Goal: Contribute content: Add original content to the website for others to see

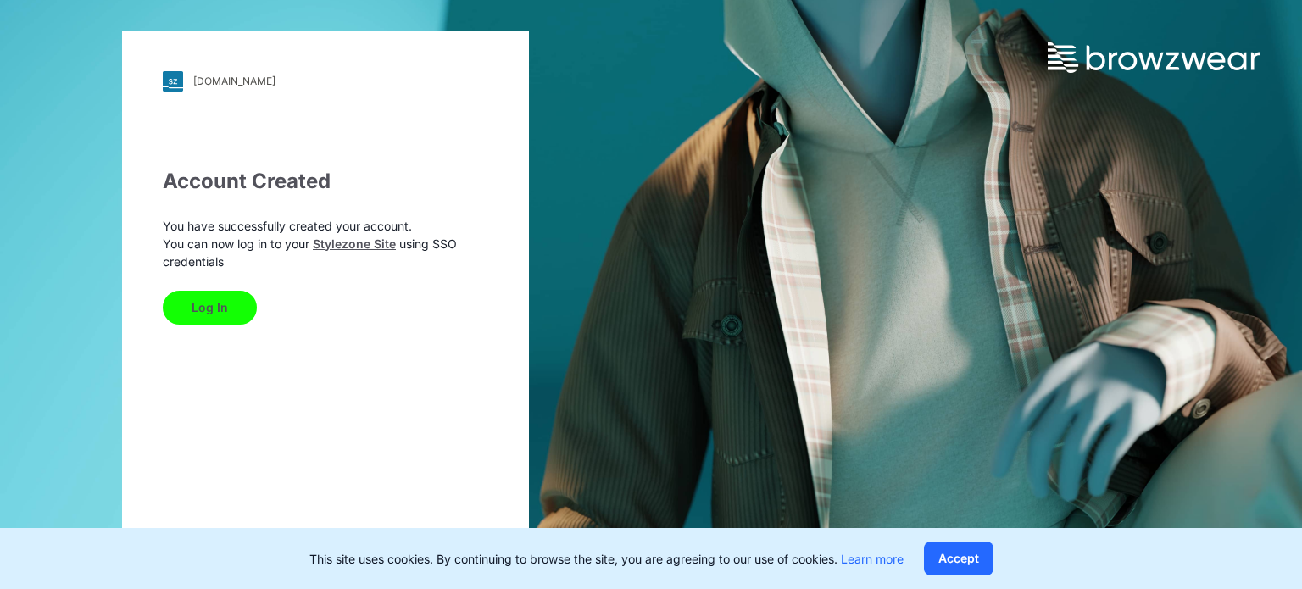
click at [227, 314] on button "Log In" at bounding box center [210, 308] width 94 height 34
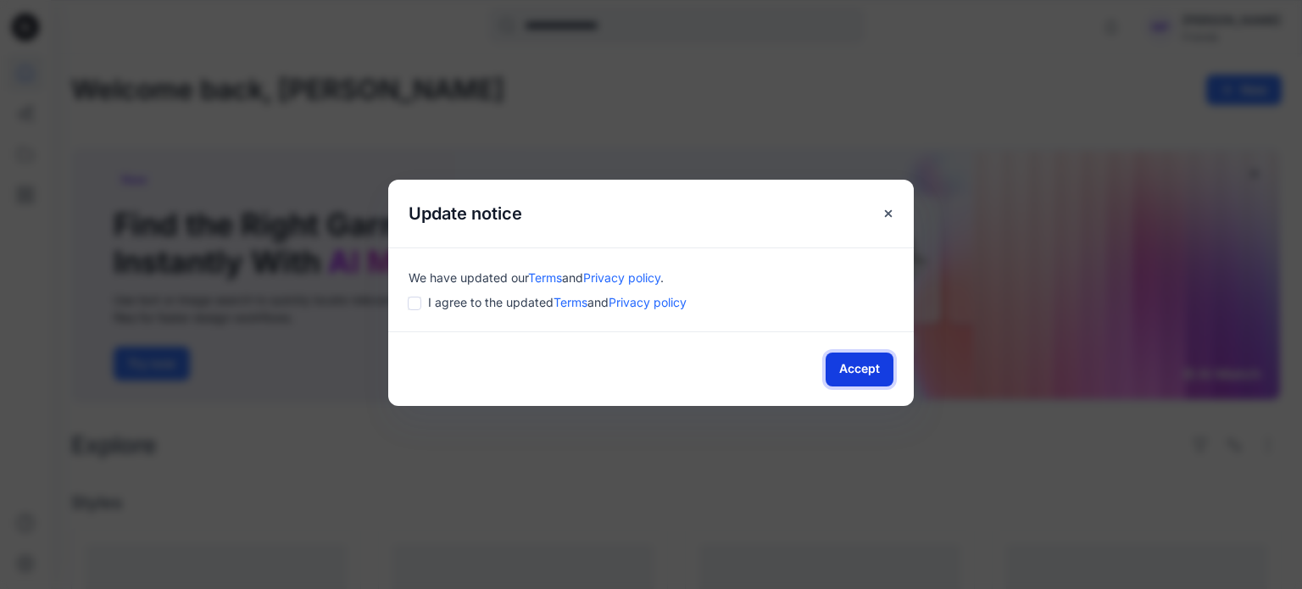
click at [871, 365] on button "Accept" at bounding box center [859, 369] width 68 height 34
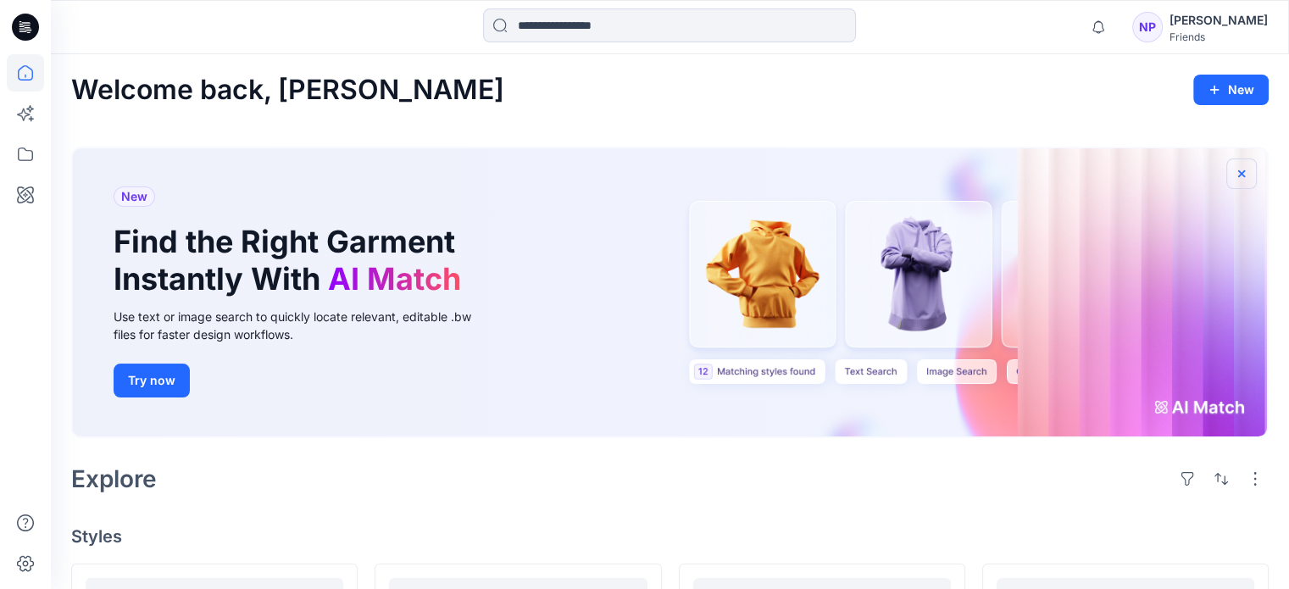
click at [1241, 165] on button "button" at bounding box center [1241, 173] width 31 height 31
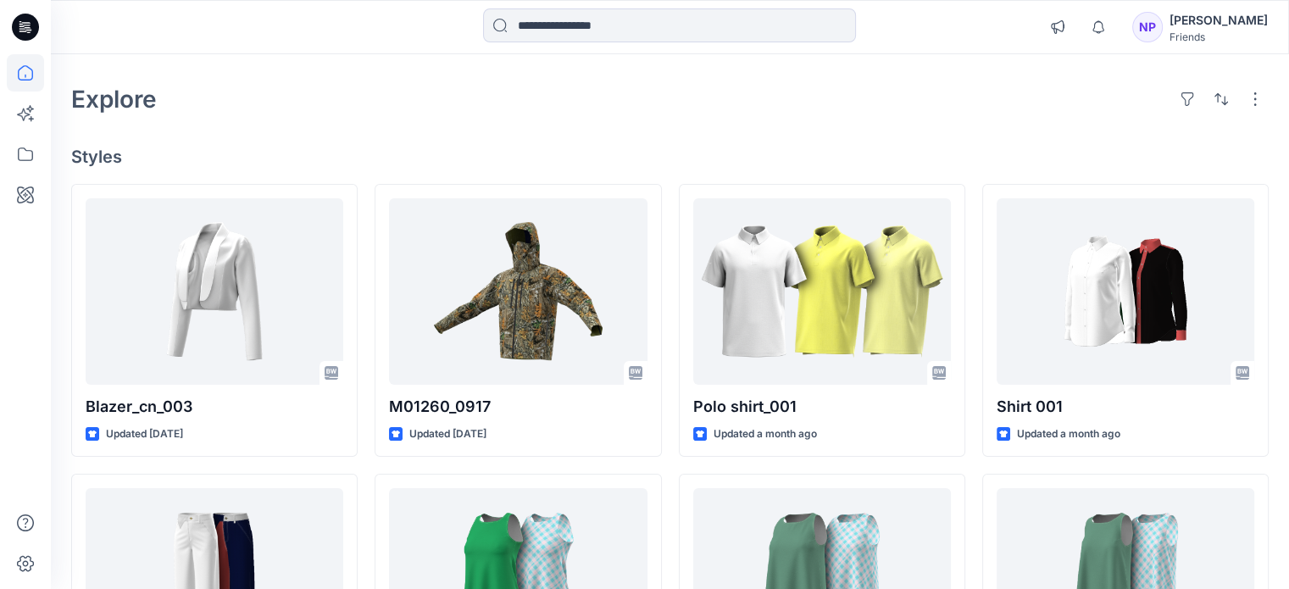
scroll to position [85, 0]
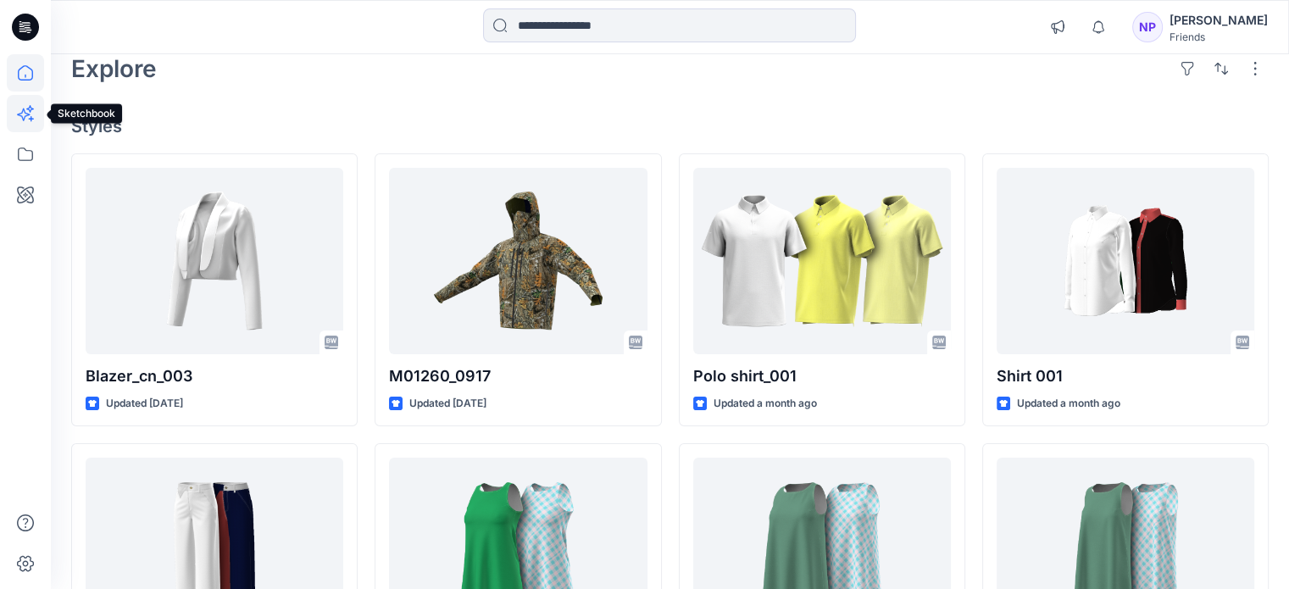
click at [29, 108] on icon at bounding box center [30, 109] width 8 height 8
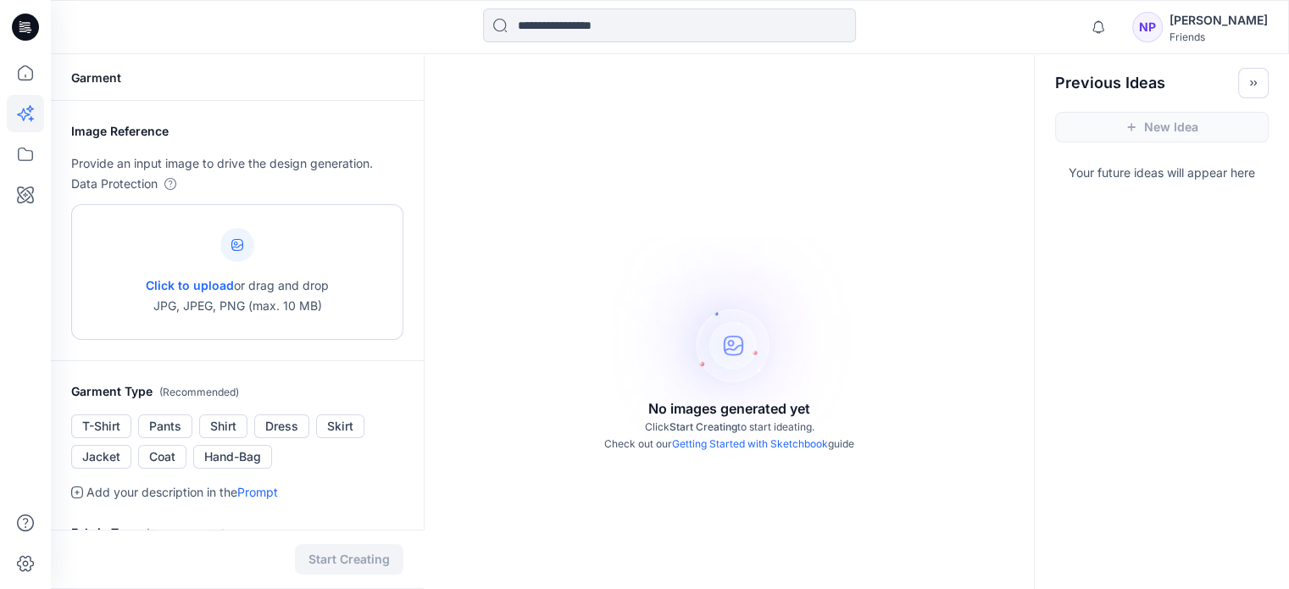
click at [237, 250] on icon at bounding box center [237, 245] width 12 height 12
type input "**********"
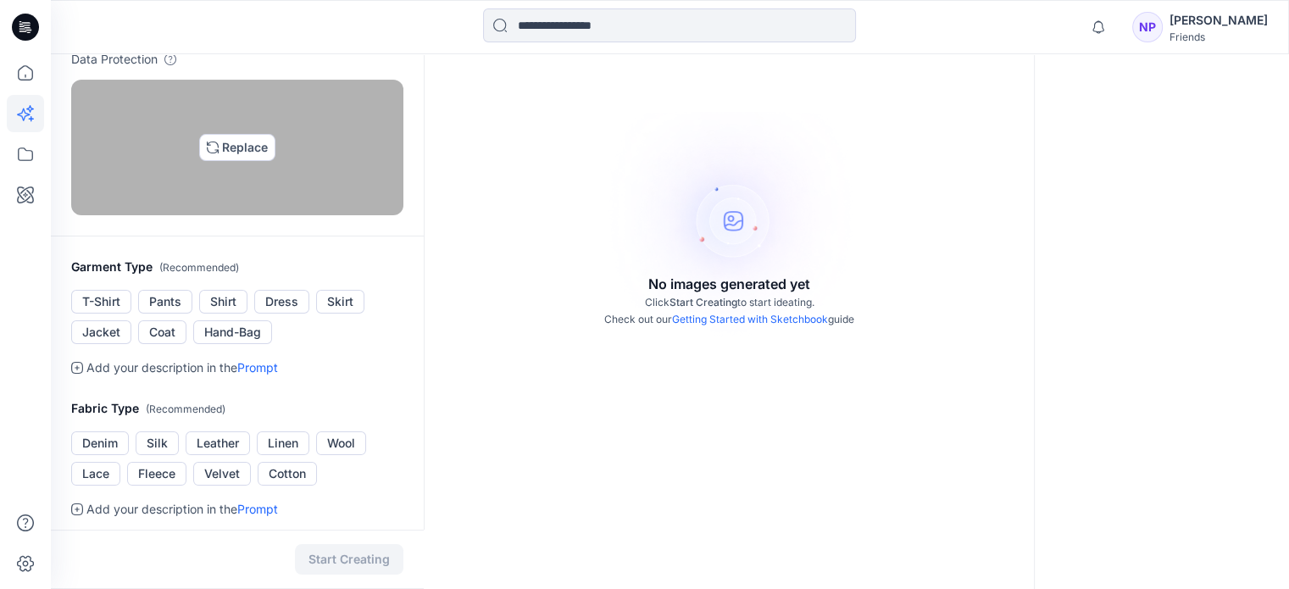
scroll to position [335, 0]
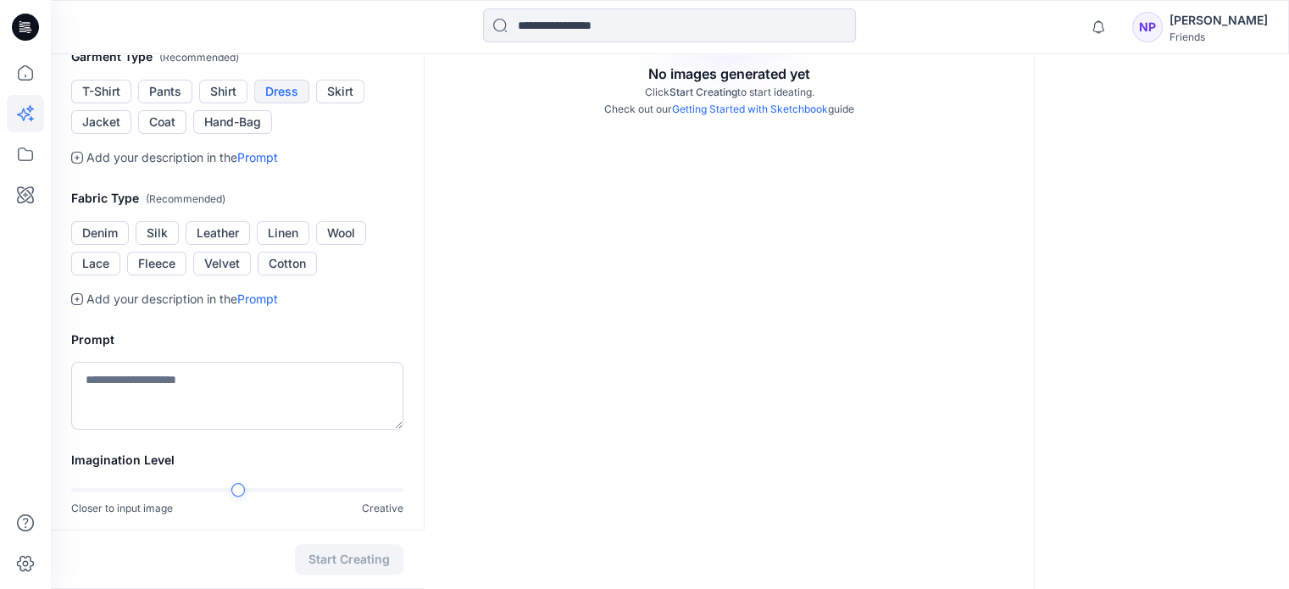
click at [286, 103] on button "Dress" at bounding box center [281, 92] width 55 height 24
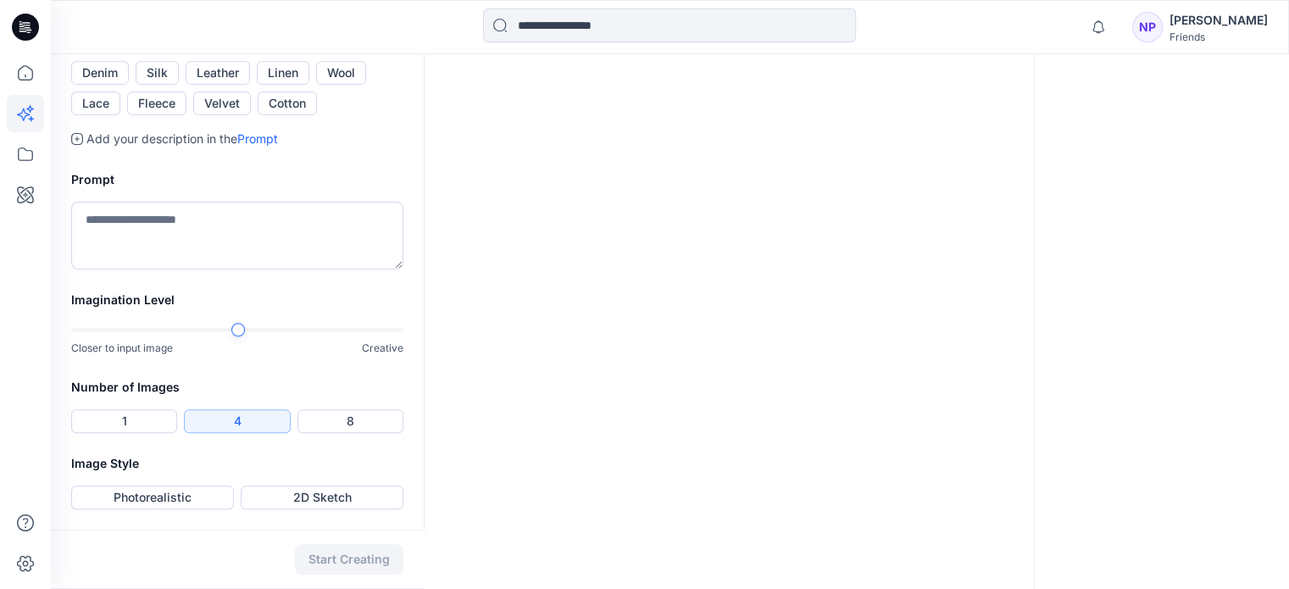
scroll to position [497, 0]
click at [280, 115] on button "Cotton" at bounding box center [287, 104] width 59 height 24
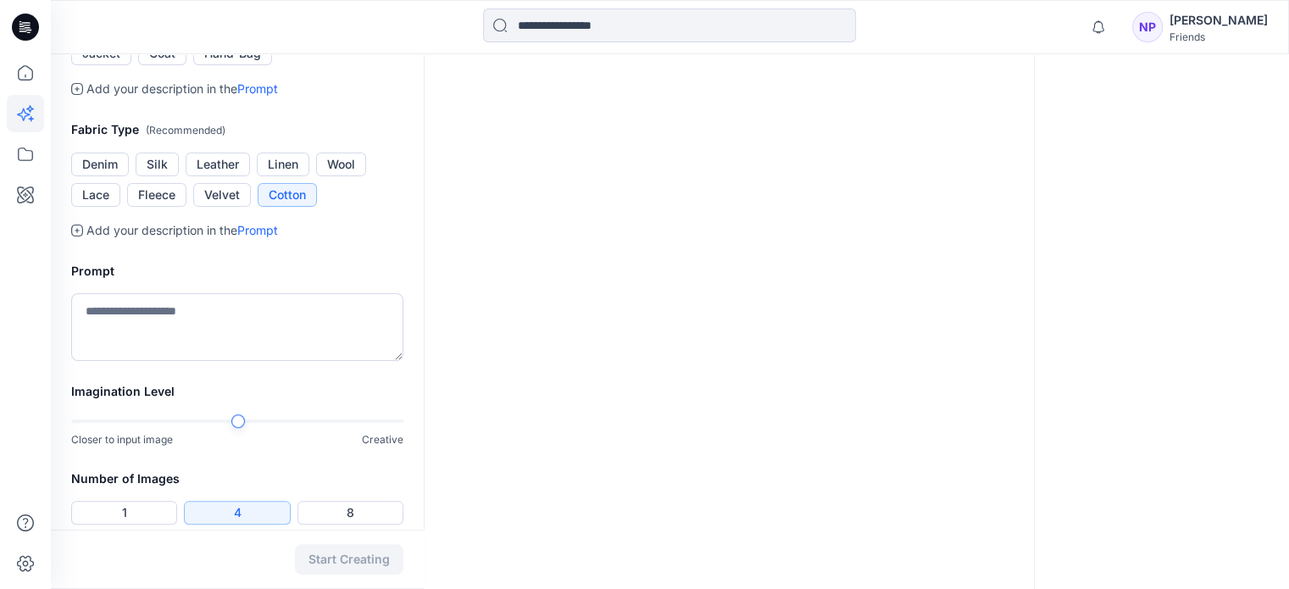
scroll to position [461, 0]
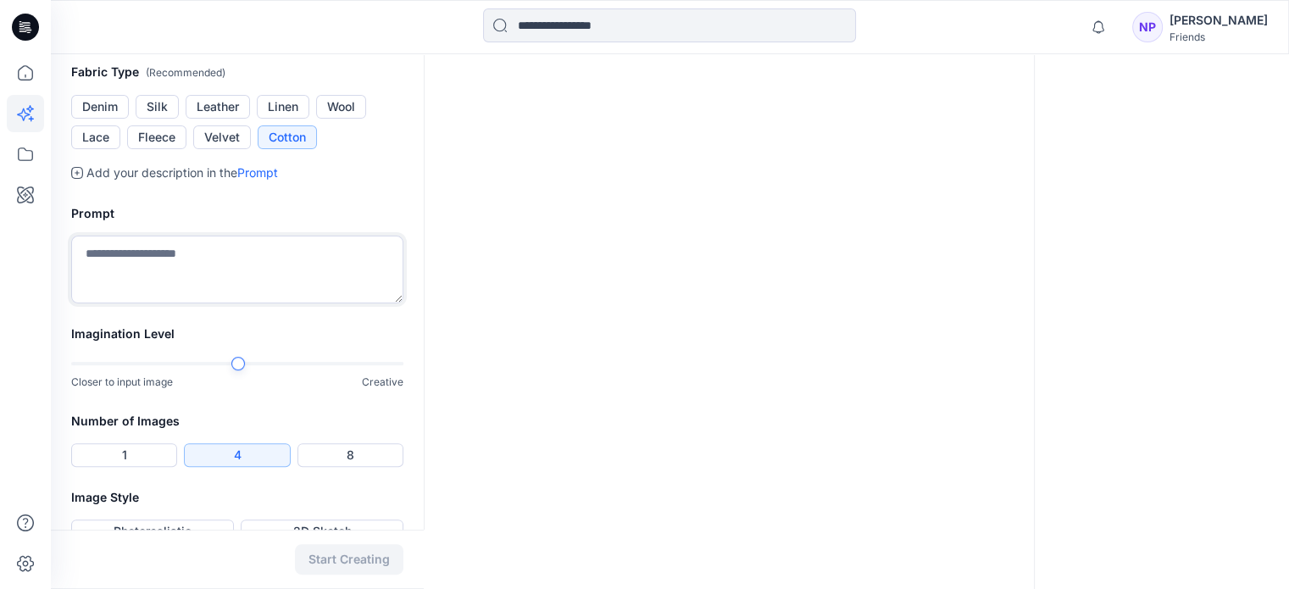
click at [170, 303] on textarea at bounding box center [237, 270] width 332 height 68
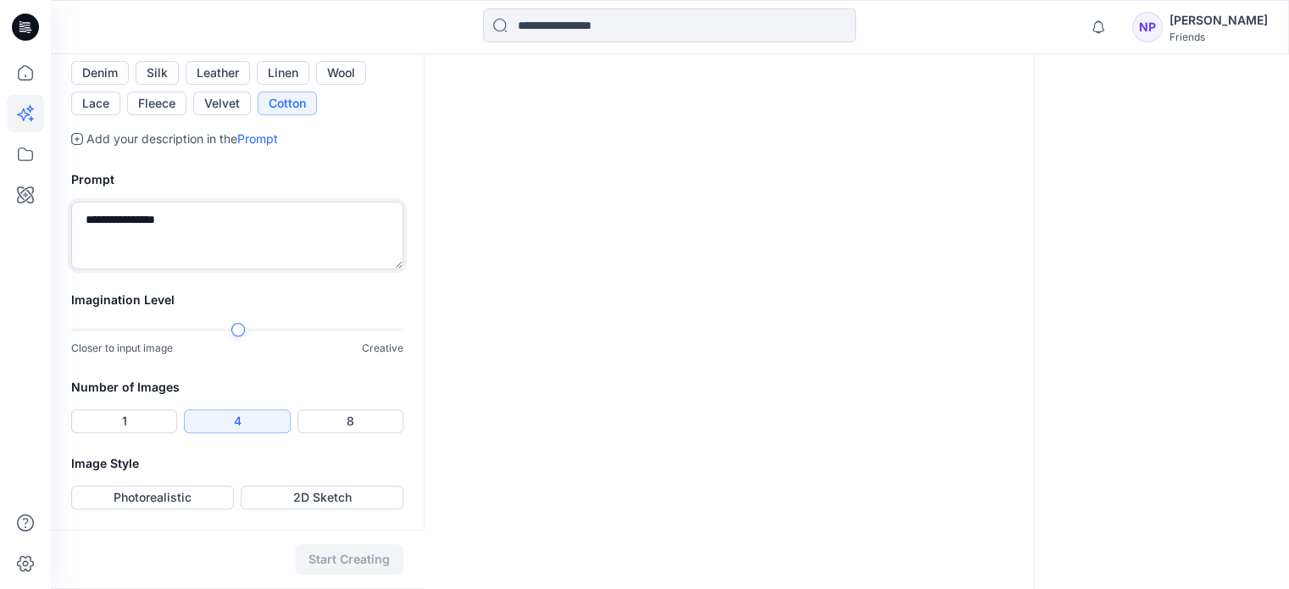
scroll to position [712, 0]
click at [397, 330] on div at bounding box center [237, 330] width 332 height 12
type textarea "**********"
click at [175, 497] on button "Photorealistic" at bounding box center [152, 498] width 163 height 24
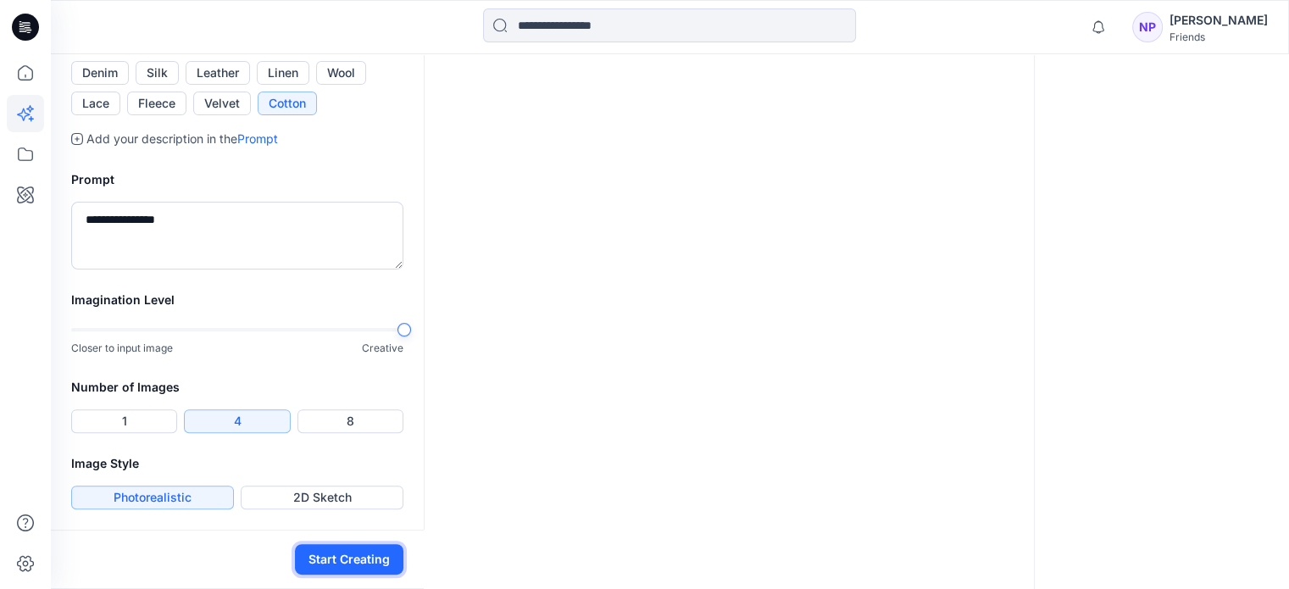
click at [346, 562] on button "Start Creating" at bounding box center [349, 559] width 108 height 31
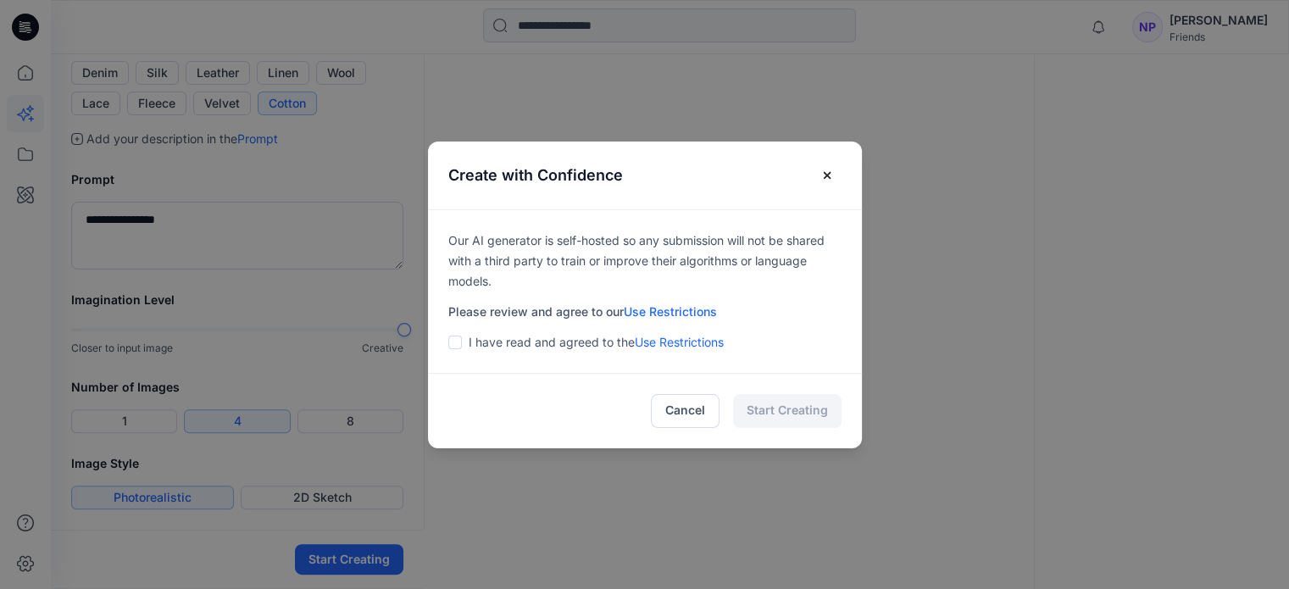
click at [462, 341] on span at bounding box center [455, 343] width 14 height 14
click at [813, 402] on button "Start Creating" at bounding box center [787, 411] width 108 height 34
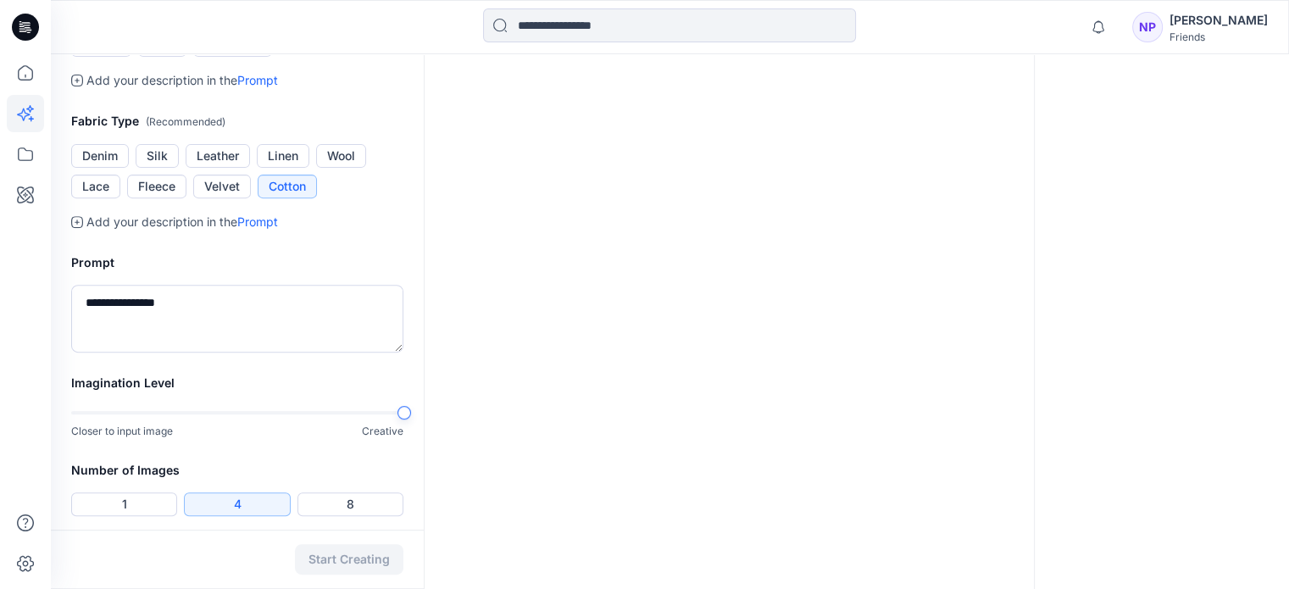
scroll to position [642, 0]
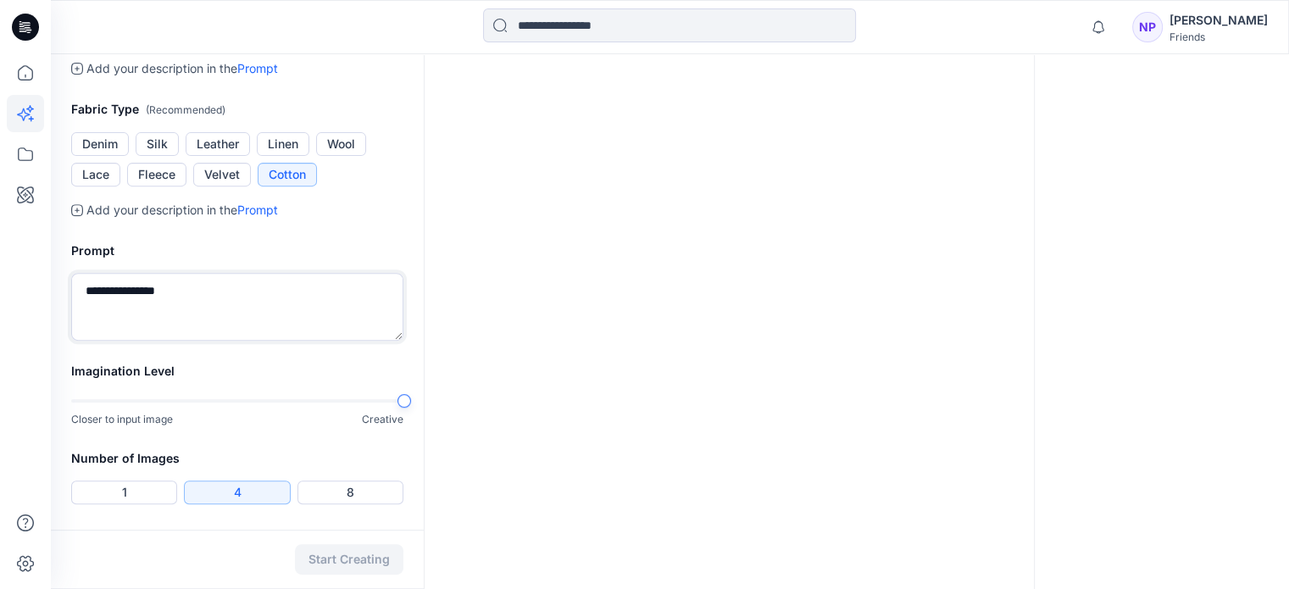
drag, startPoint x: 192, startPoint y: 286, endPoint x: 48, endPoint y: 280, distance: 144.1
click at [48, 280] on div "**********" at bounding box center [644, 9] width 1289 height 1302
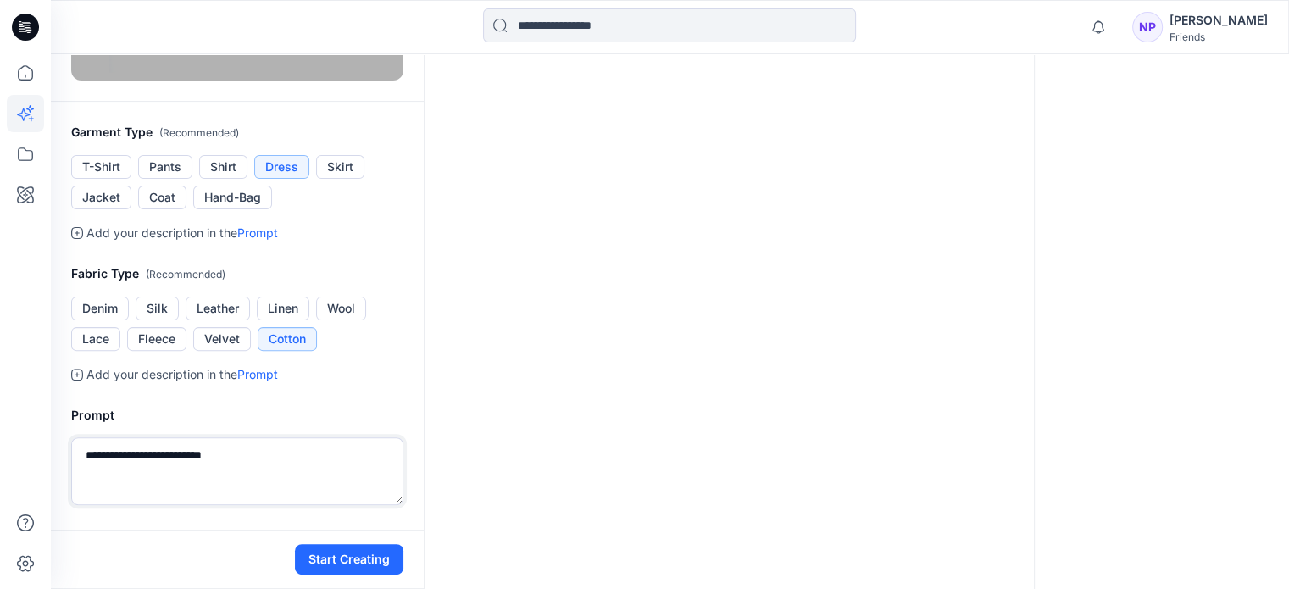
scroll to position [712, 0]
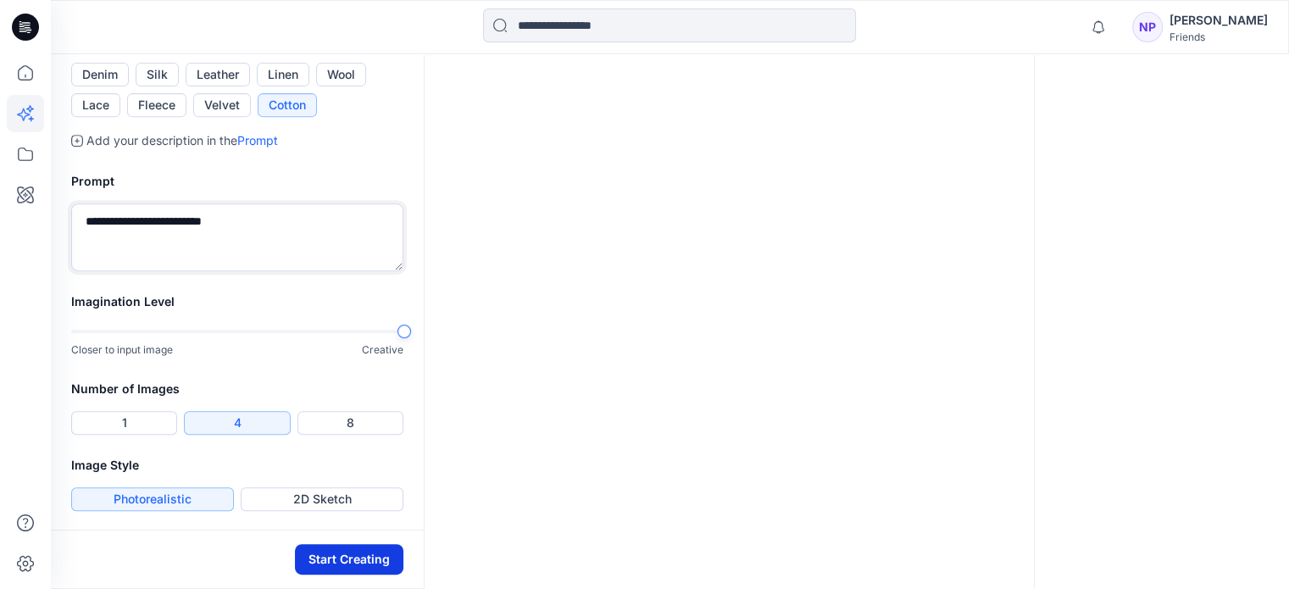
type textarea "**********"
click at [347, 567] on button "Start Creating" at bounding box center [349, 559] width 108 height 31
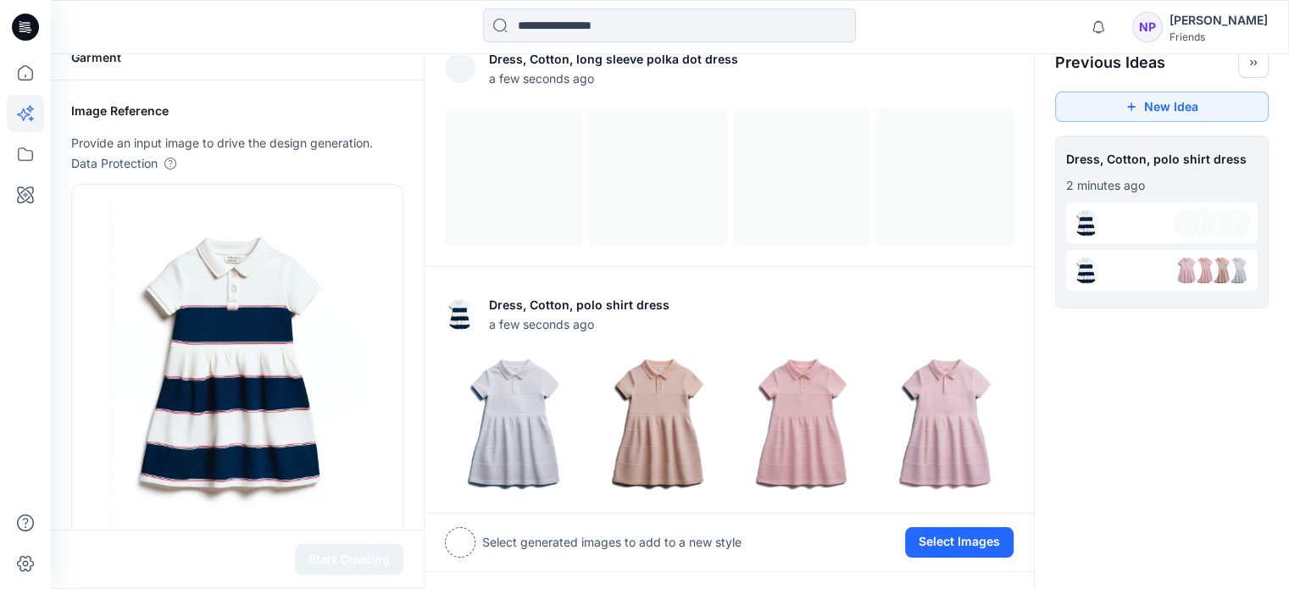
scroll to position [7, 0]
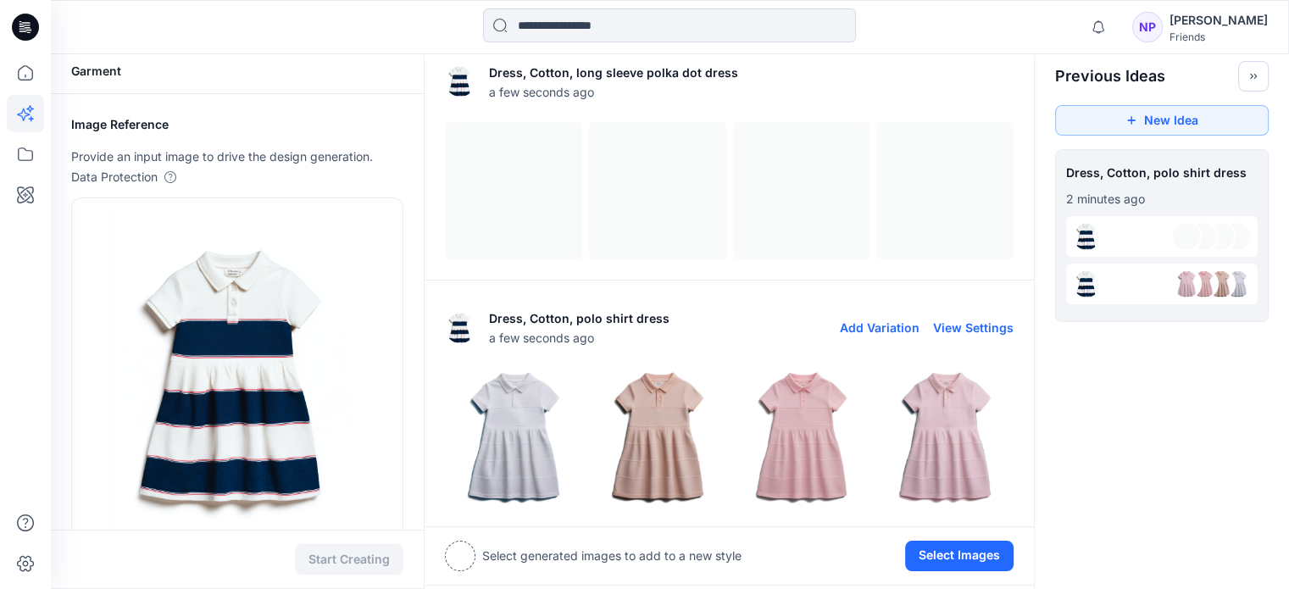
click at [874, 329] on button "Add Variation" at bounding box center [880, 327] width 80 height 14
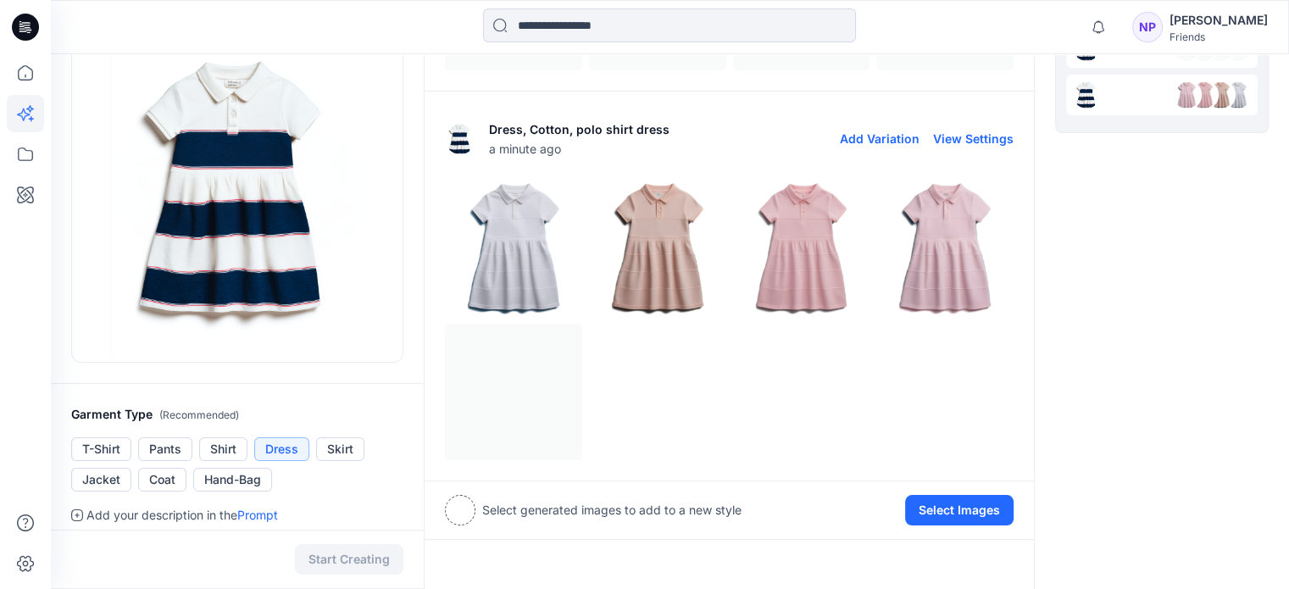
scroll to position [200, 0]
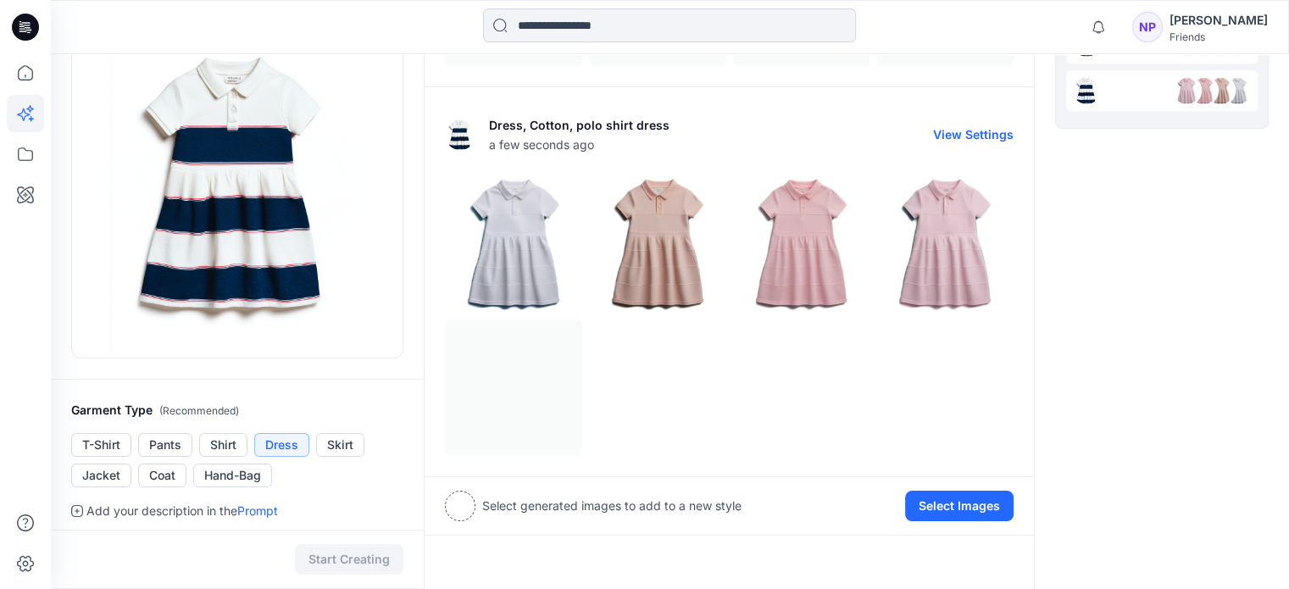
click at [963, 128] on button "View Settings" at bounding box center [973, 134] width 80 height 14
type textarea "**********"
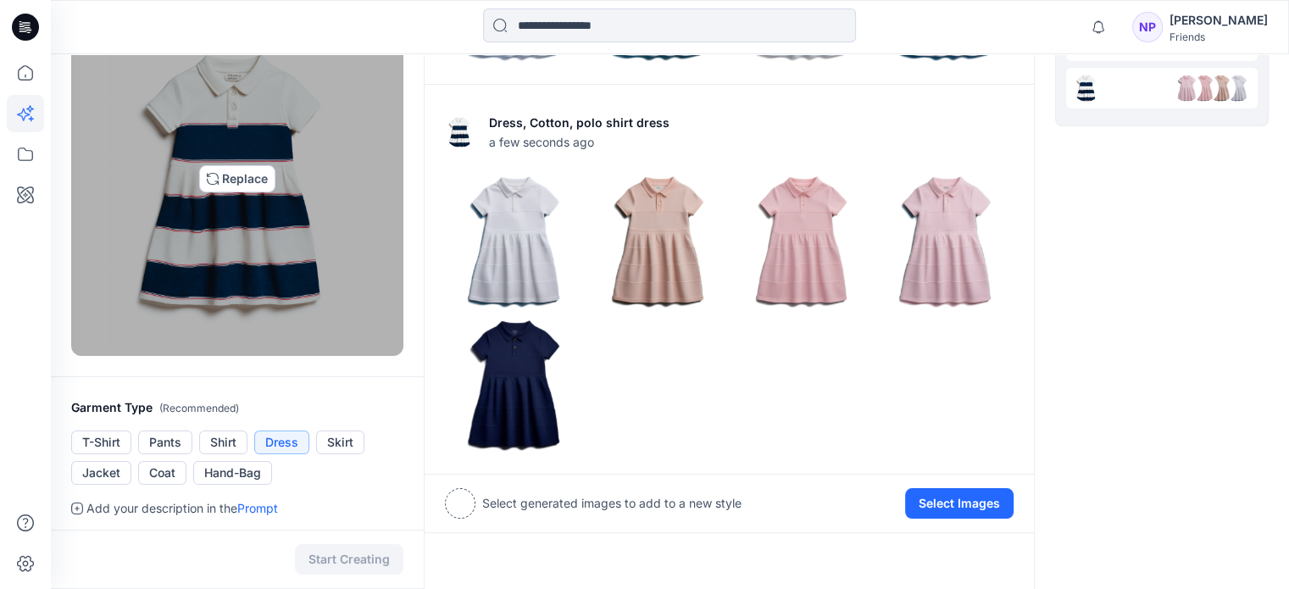
scroll to position [203, 0]
click at [227, 175] on img at bounding box center [236, 177] width 255 height 339
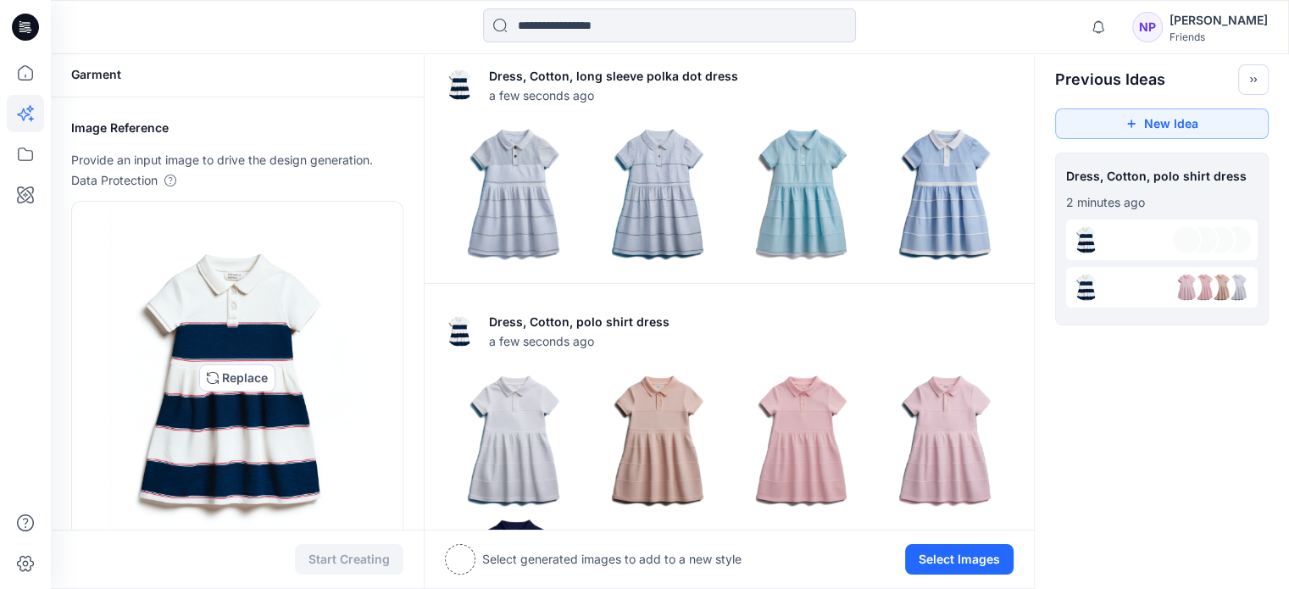
scroll to position [0, 0]
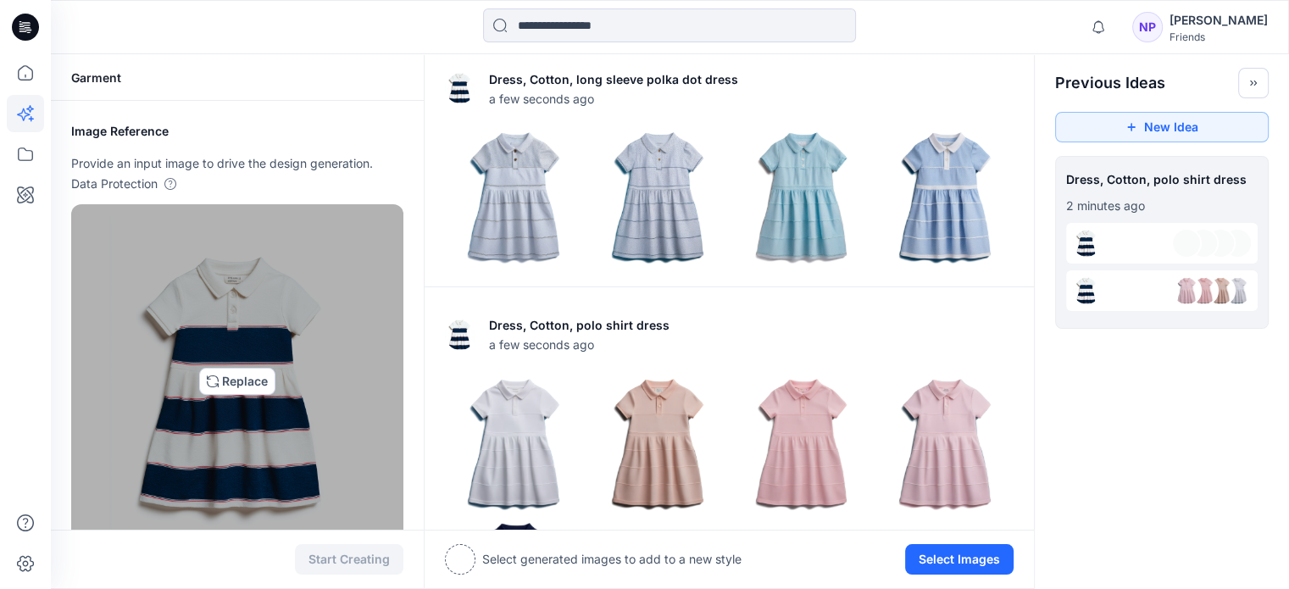
click at [227, 374] on img at bounding box center [236, 381] width 255 height 339
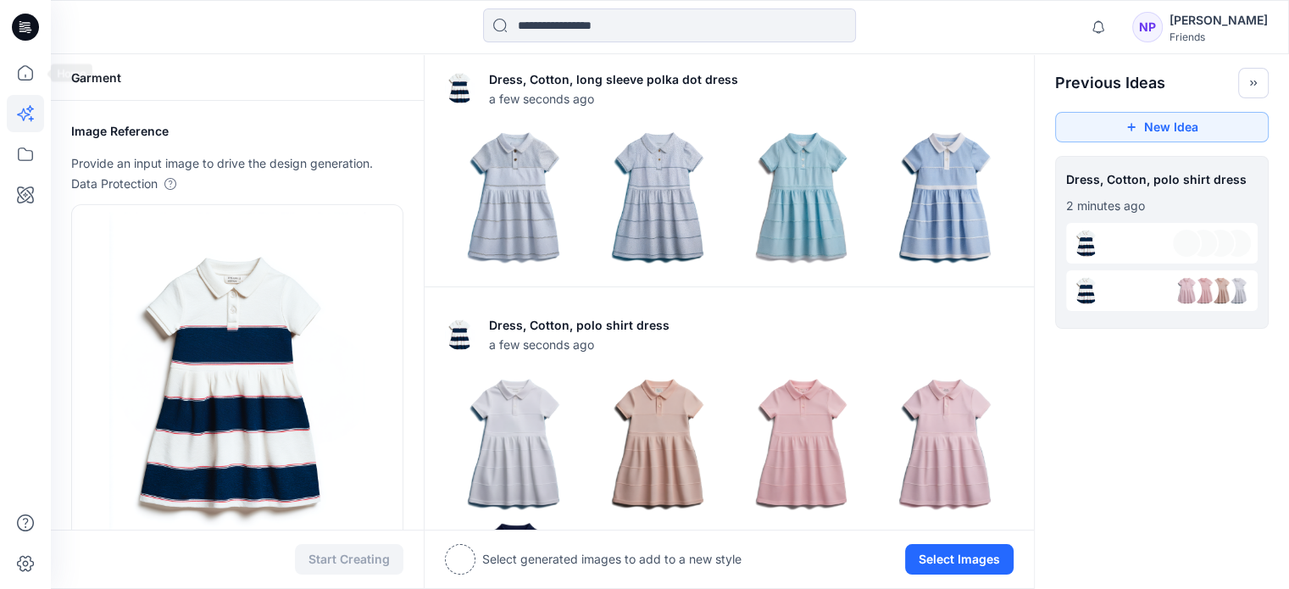
click at [1, 72] on div at bounding box center [25, 294] width 51 height 589
click at [20, 74] on icon at bounding box center [25, 72] width 37 height 37
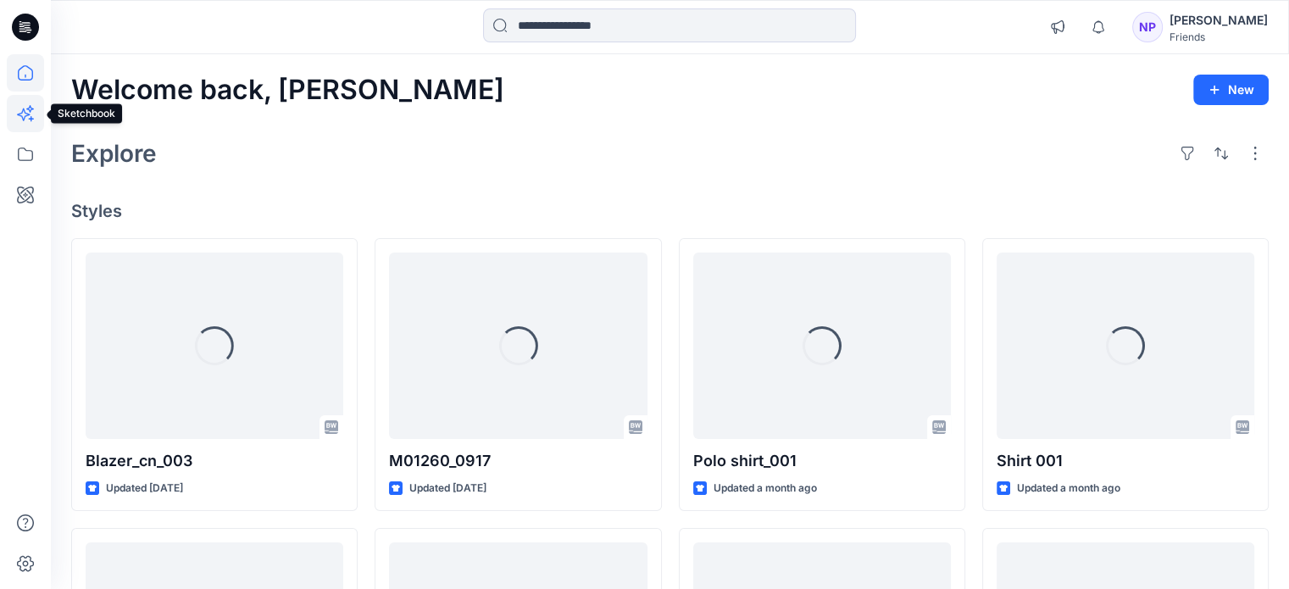
click at [29, 108] on icon at bounding box center [30, 109] width 8 height 8
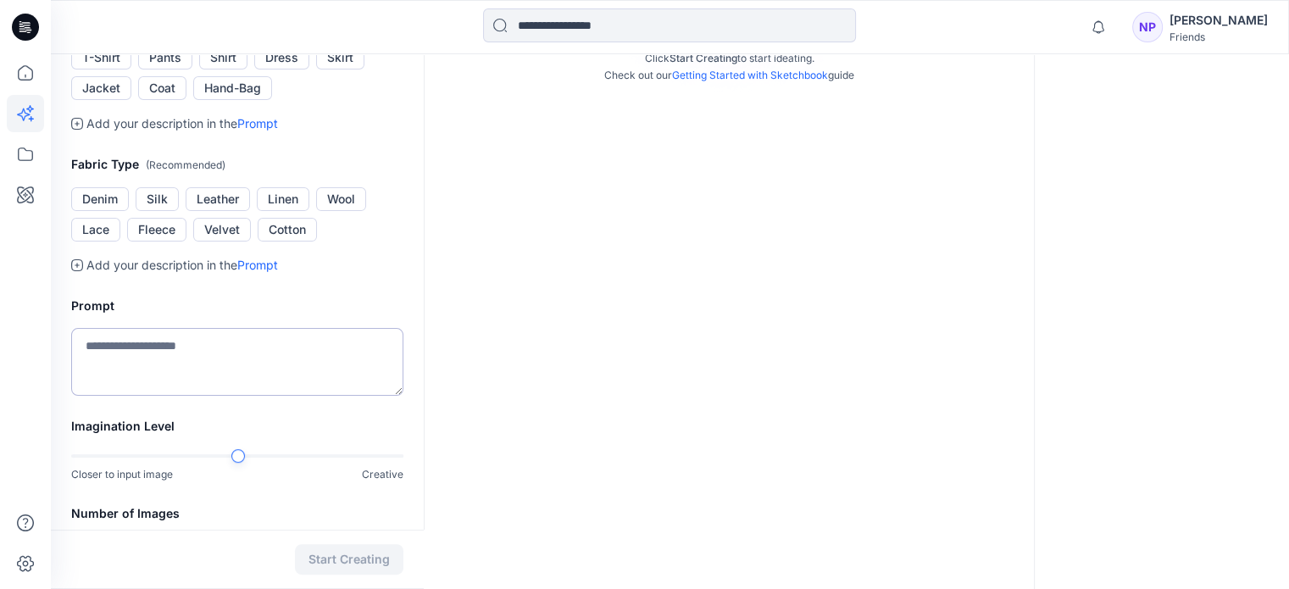
scroll to position [369, 0]
click at [156, 342] on textarea at bounding box center [237, 361] width 332 height 68
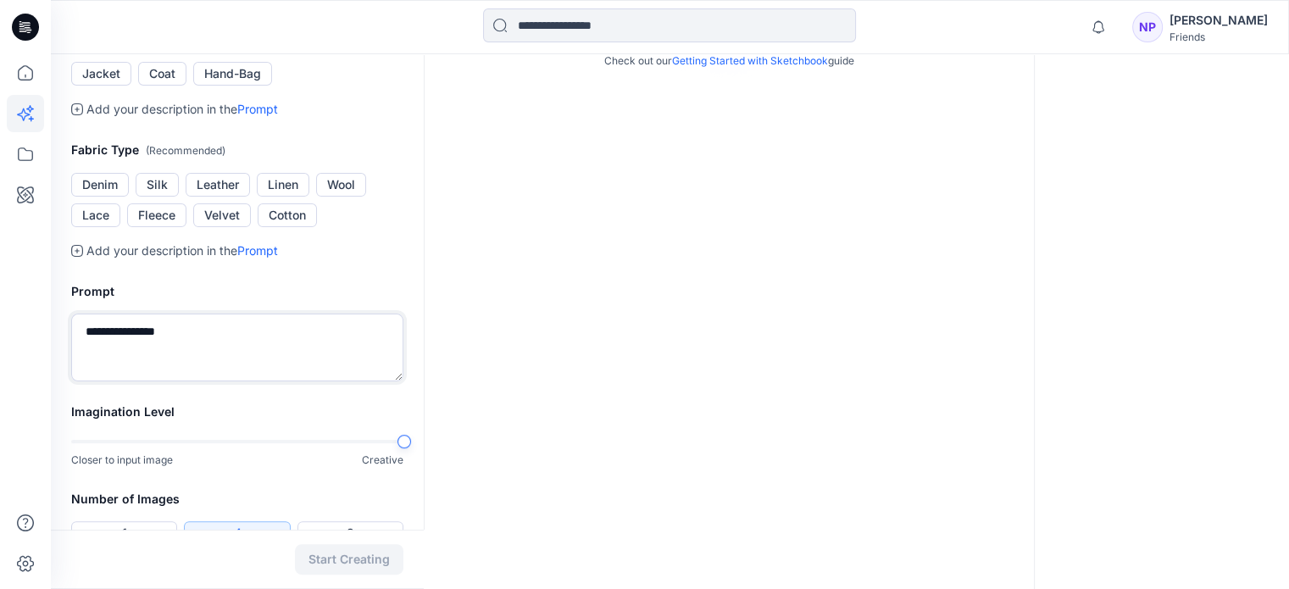
click at [392, 442] on div at bounding box center [237, 442] width 332 height 12
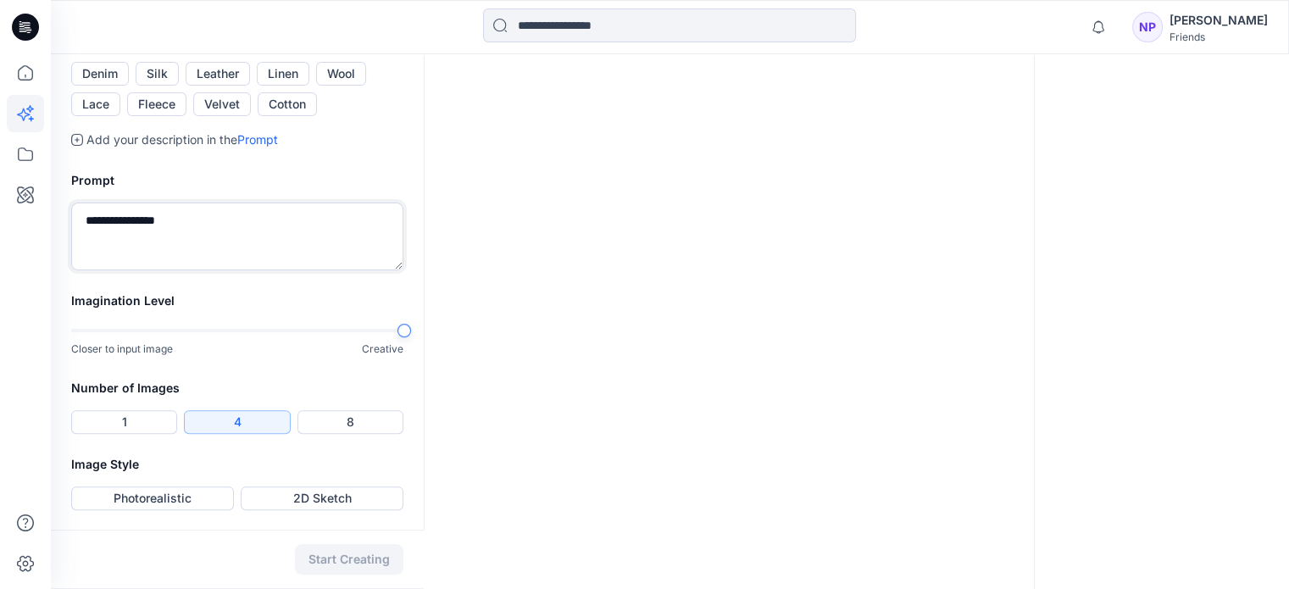
scroll to position [365, 0]
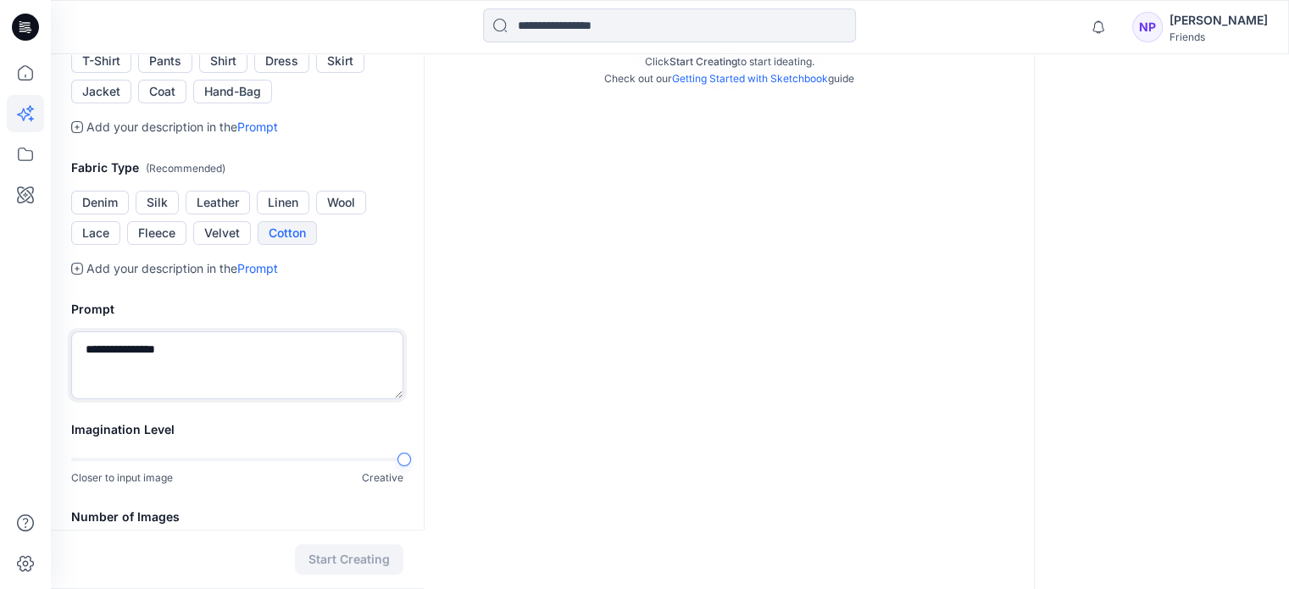
type textarea "**********"
click at [285, 231] on button "Cotton" at bounding box center [287, 233] width 59 height 24
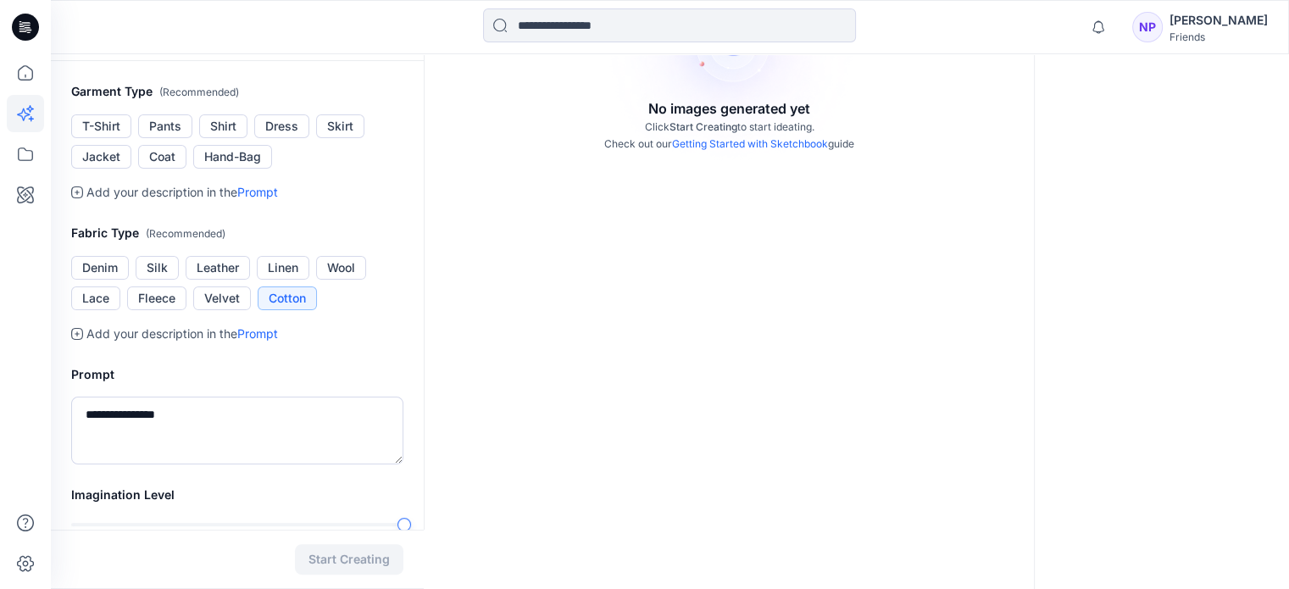
scroll to position [286, 0]
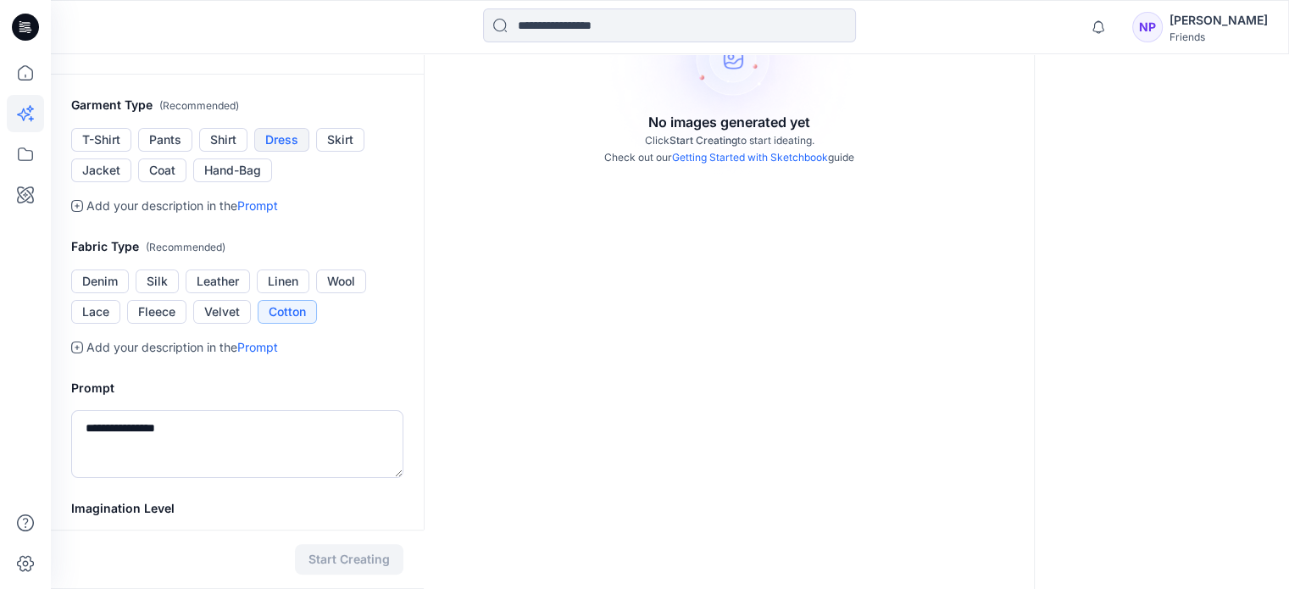
click at [274, 128] on button "Dress" at bounding box center [281, 140] width 55 height 24
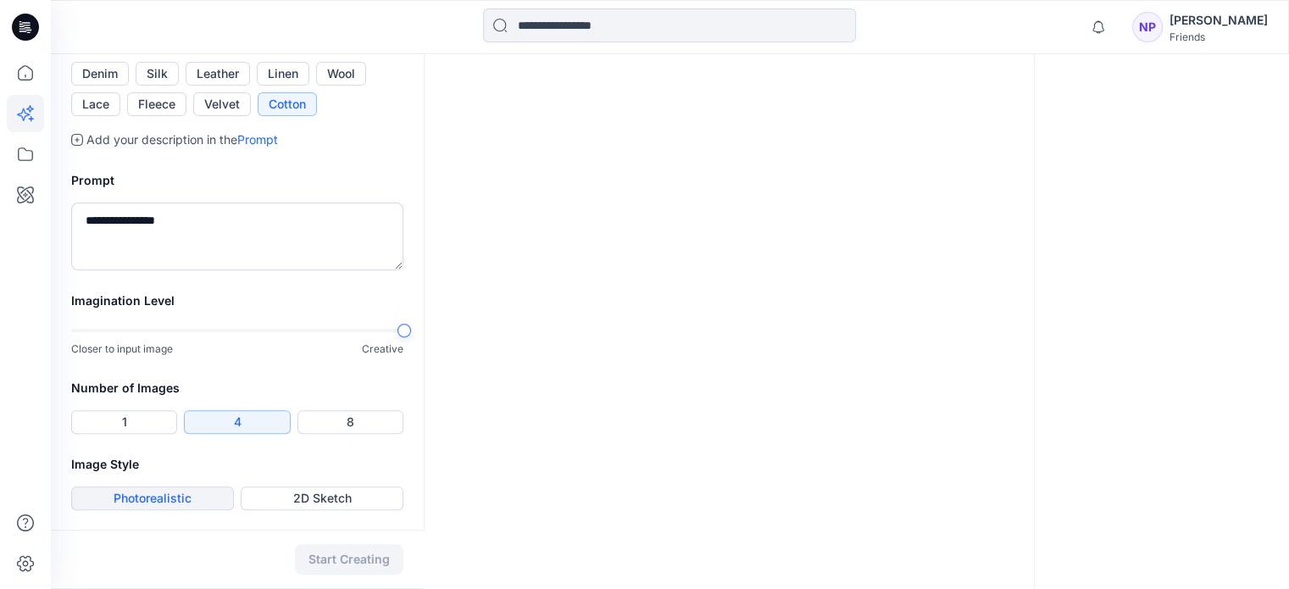
click at [181, 487] on button "Photorealistic" at bounding box center [152, 498] width 163 height 24
click at [157, 501] on button "Photorealistic" at bounding box center [152, 498] width 163 height 24
click at [351, 557] on div "Start Creating" at bounding box center [237, 559] width 373 height 59
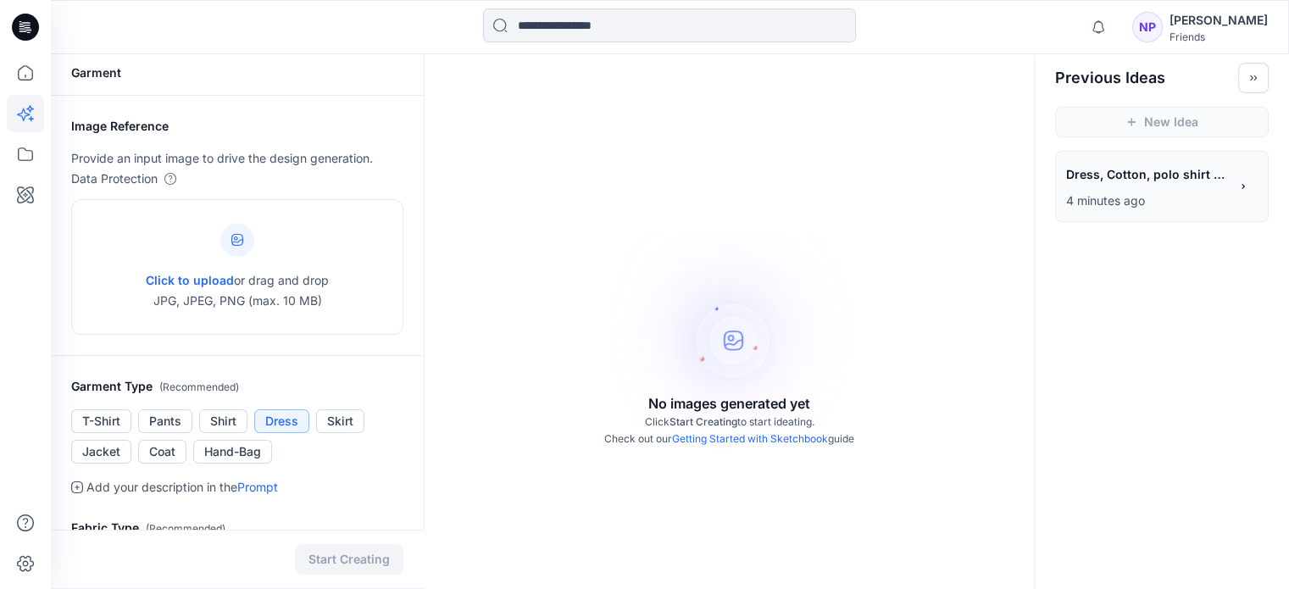
scroll to position [0, 0]
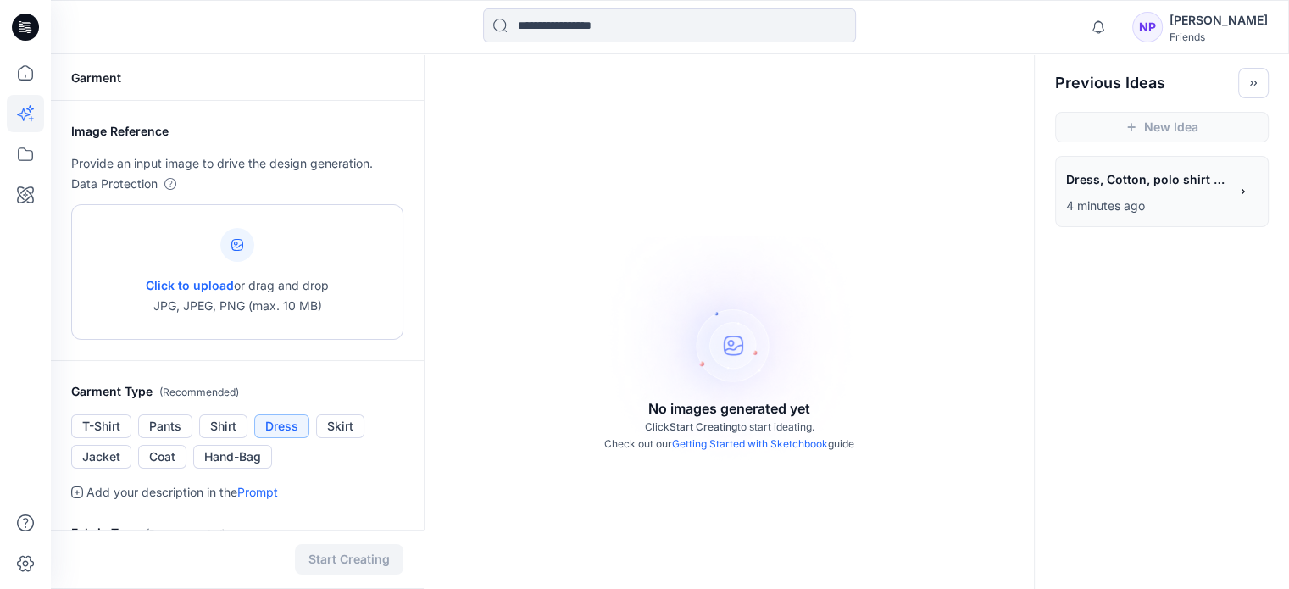
click at [211, 270] on div "Click to upload or drag and drop JPG, JPEG, PNG (max. 10 MB)" at bounding box center [237, 272] width 183 height 129
type input "**********"
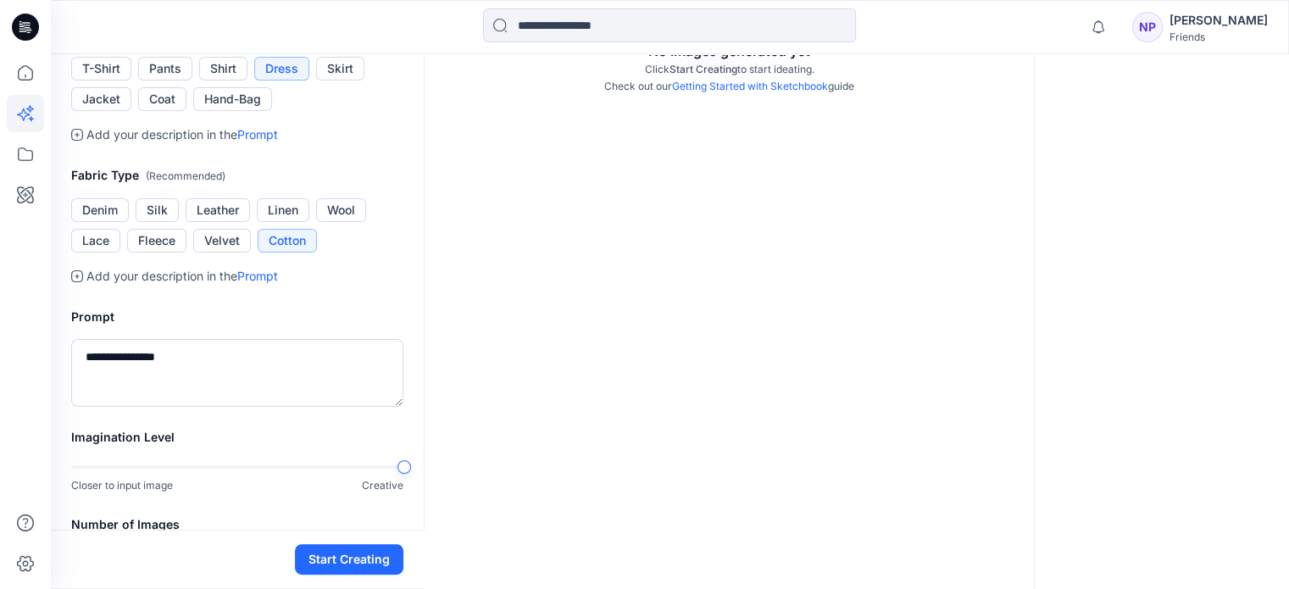
scroll to position [386, 0]
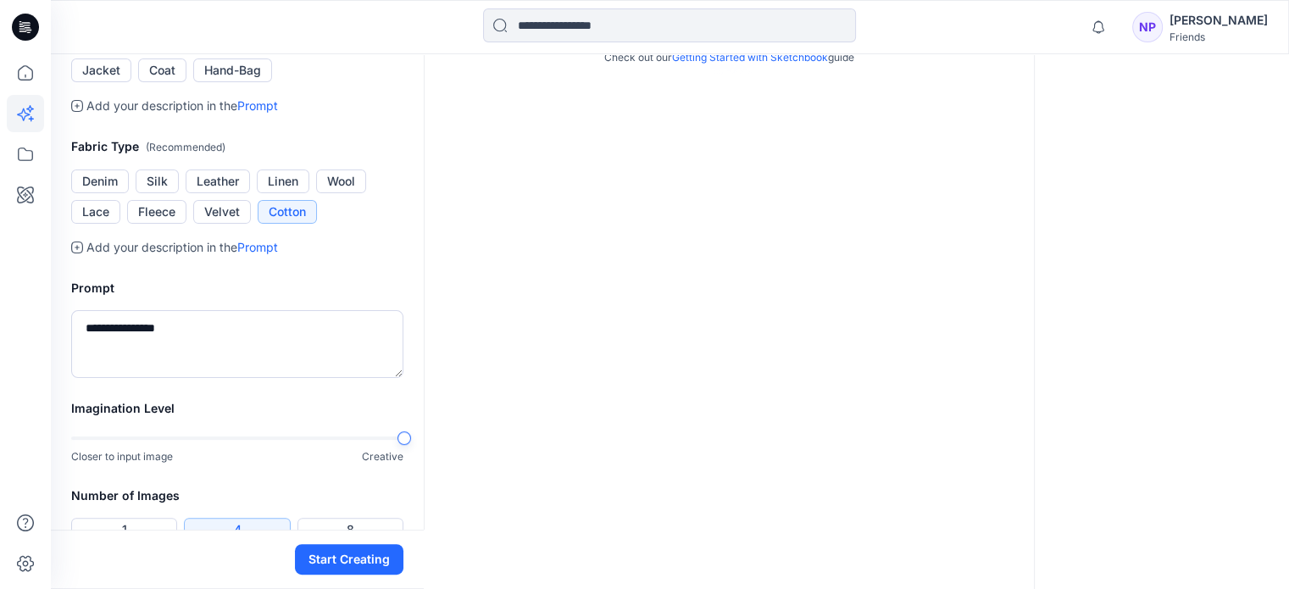
click at [283, 52] on button "Dress" at bounding box center [281, 40] width 55 height 24
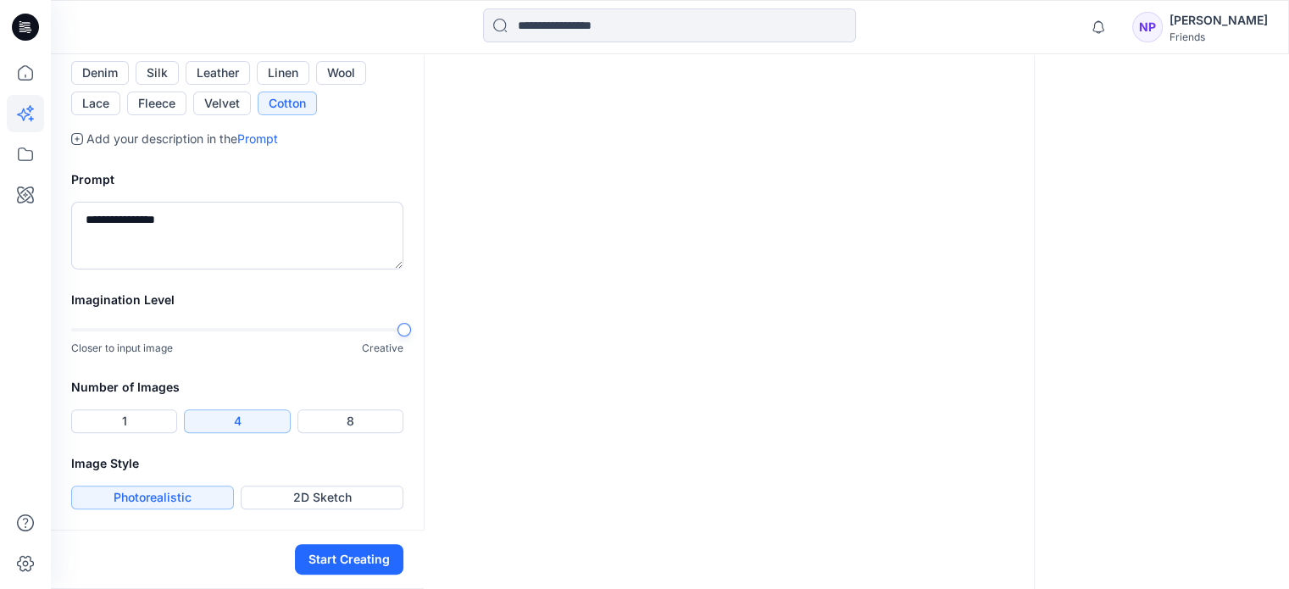
scroll to position [508, 0]
click at [285, 115] on button "Cotton" at bounding box center [287, 104] width 59 height 24
click at [197, 269] on textarea "**********" at bounding box center [237, 236] width 332 height 68
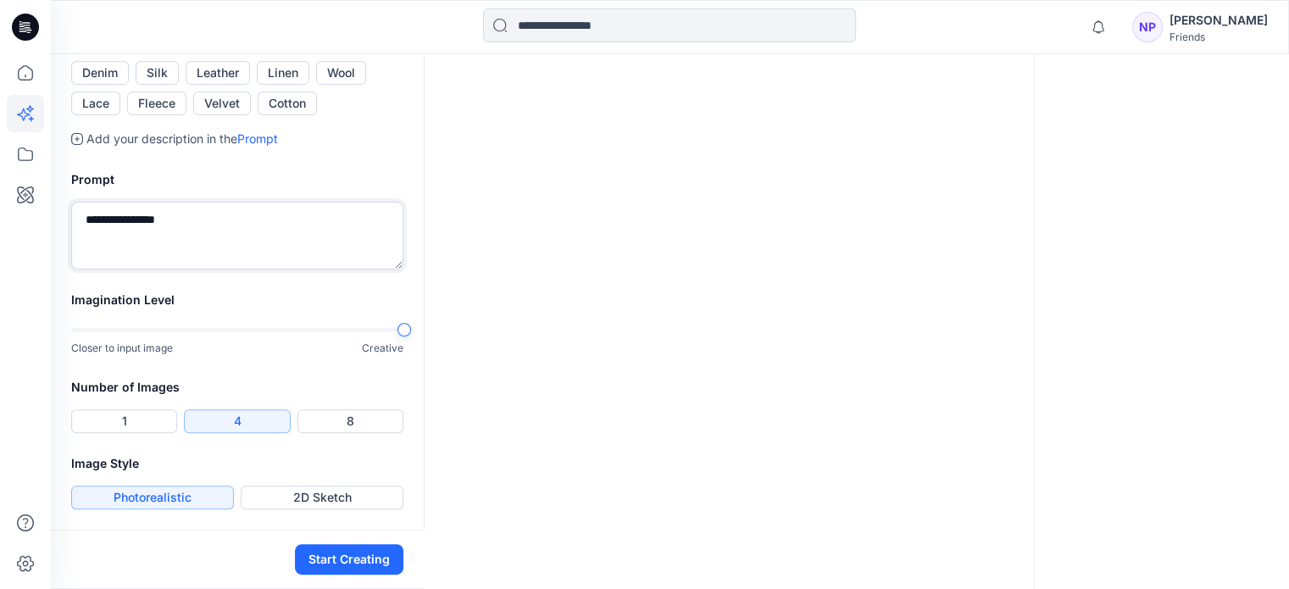
scroll to position [712, 0]
click at [192, 230] on textarea "**********" at bounding box center [237, 236] width 332 height 68
type textarea "*"
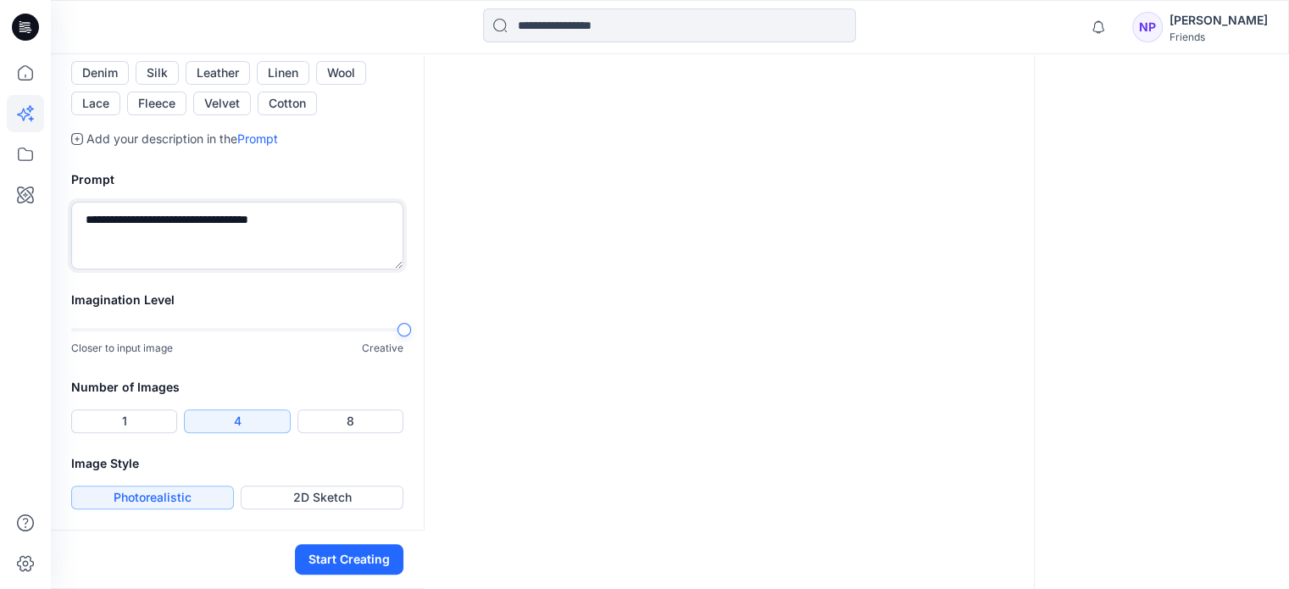
click at [210, 269] on textarea "**********" at bounding box center [237, 236] width 332 height 68
click at [75, 333] on div at bounding box center [237, 330] width 332 height 12
type textarea "**********"
click at [291, 498] on button "2D Sketch" at bounding box center [322, 498] width 163 height 24
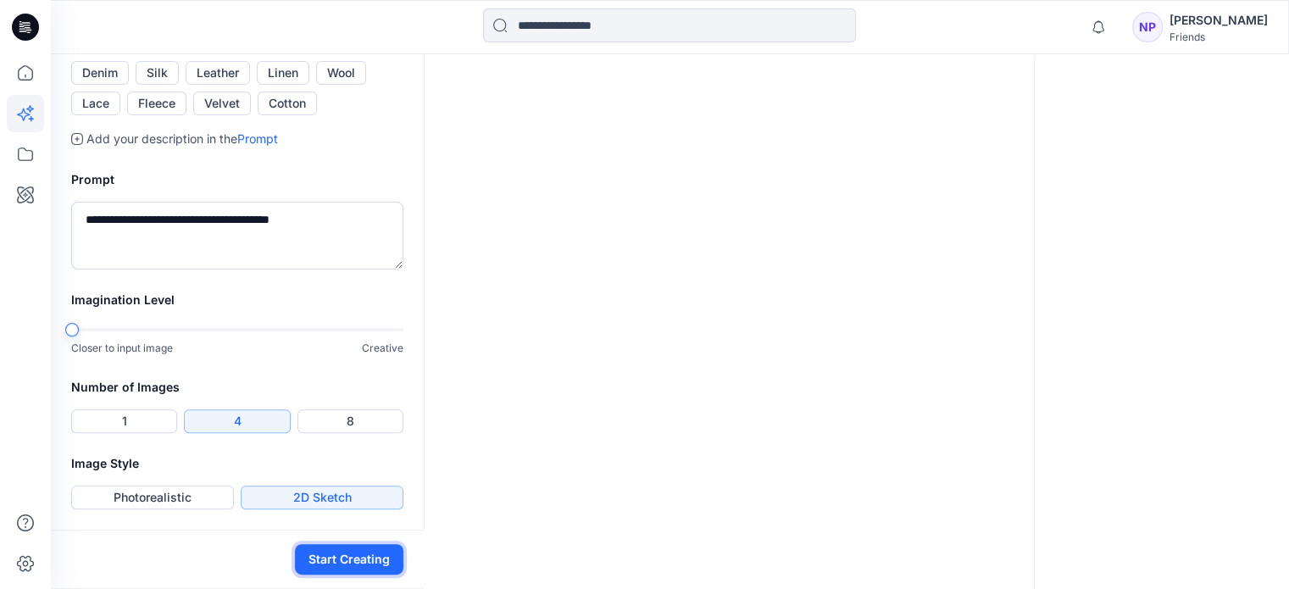
click at [369, 562] on button "Start Creating" at bounding box center [349, 559] width 108 height 31
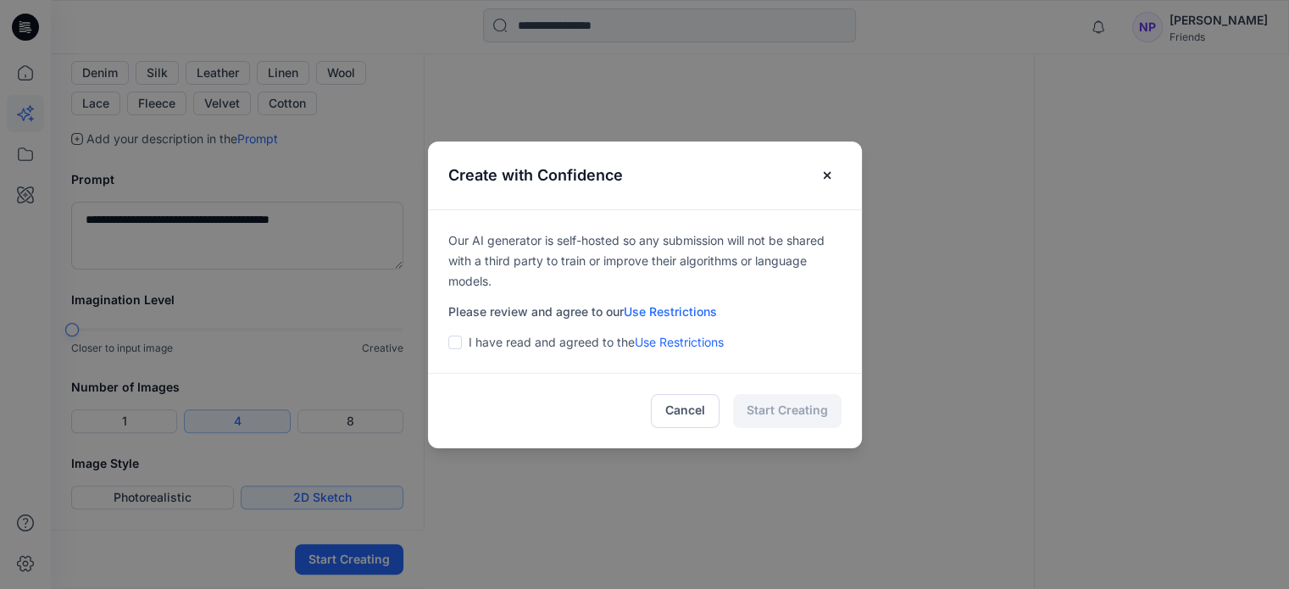
click at [454, 344] on span at bounding box center [455, 343] width 14 height 14
click at [804, 410] on button "Start Creating" at bounding box center [787, 411] width 108 height 34
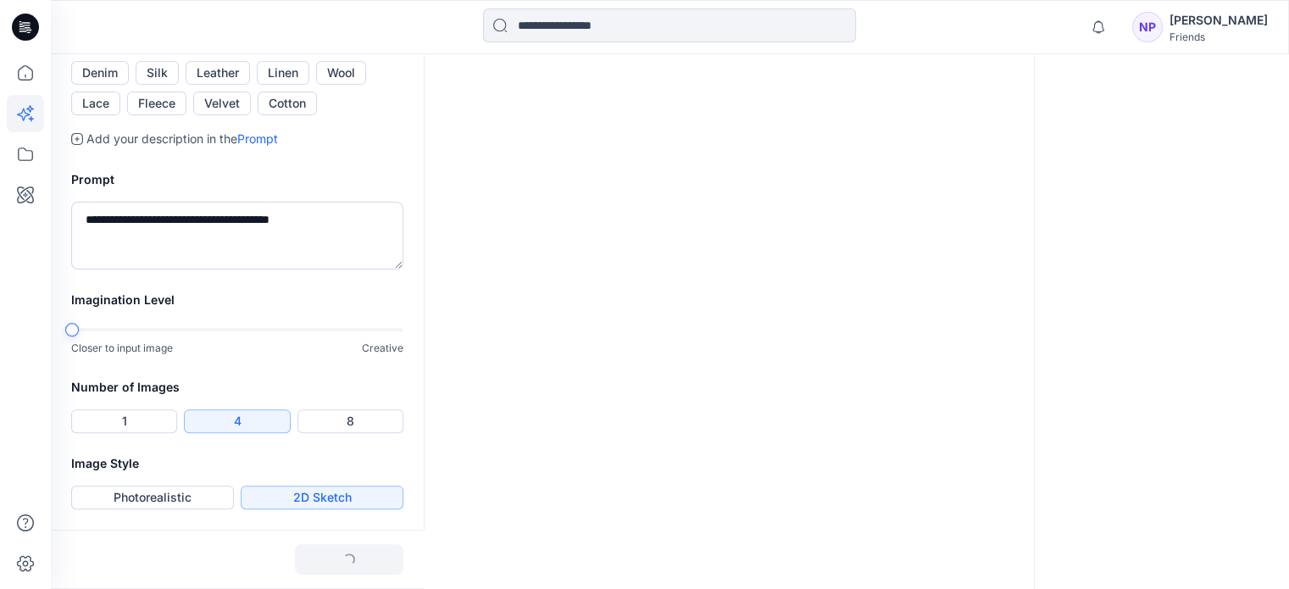
scroll to position [0, 0]
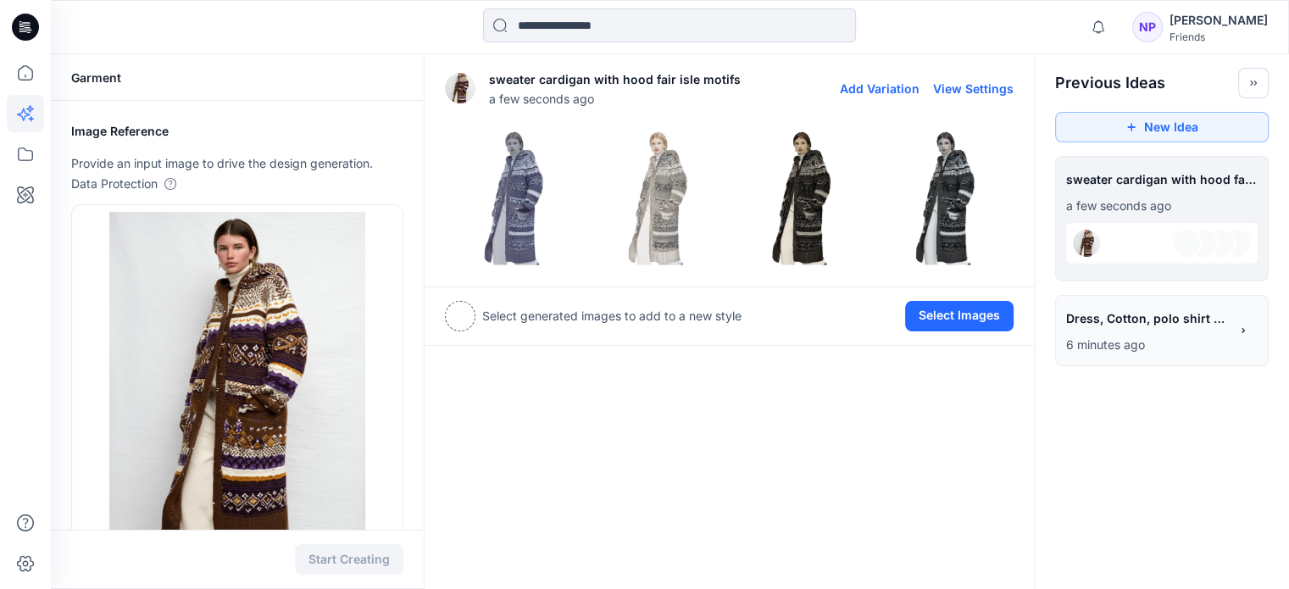
click at [783, 210] on img at bounding box center [802, 198] width 136 height 136
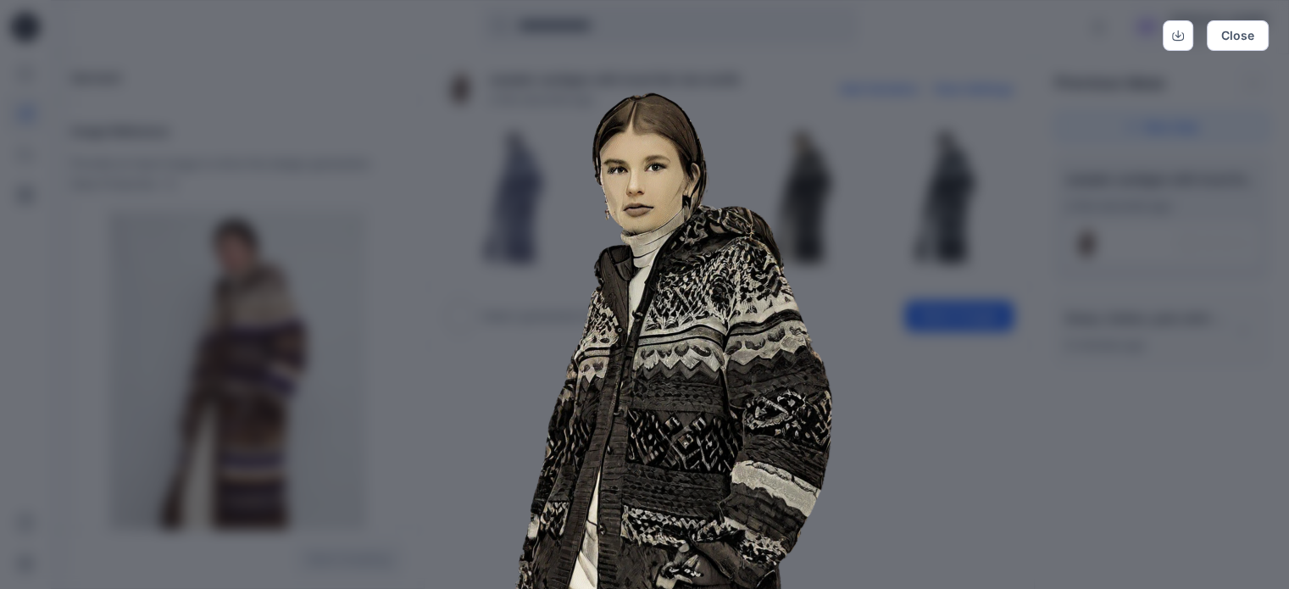
click at [922, 385] on img at bounding box center [645, 512] width 868 height 868
click at [1237, 36] on button "Close" at bounding box center [1238, 35] width 62 height 31
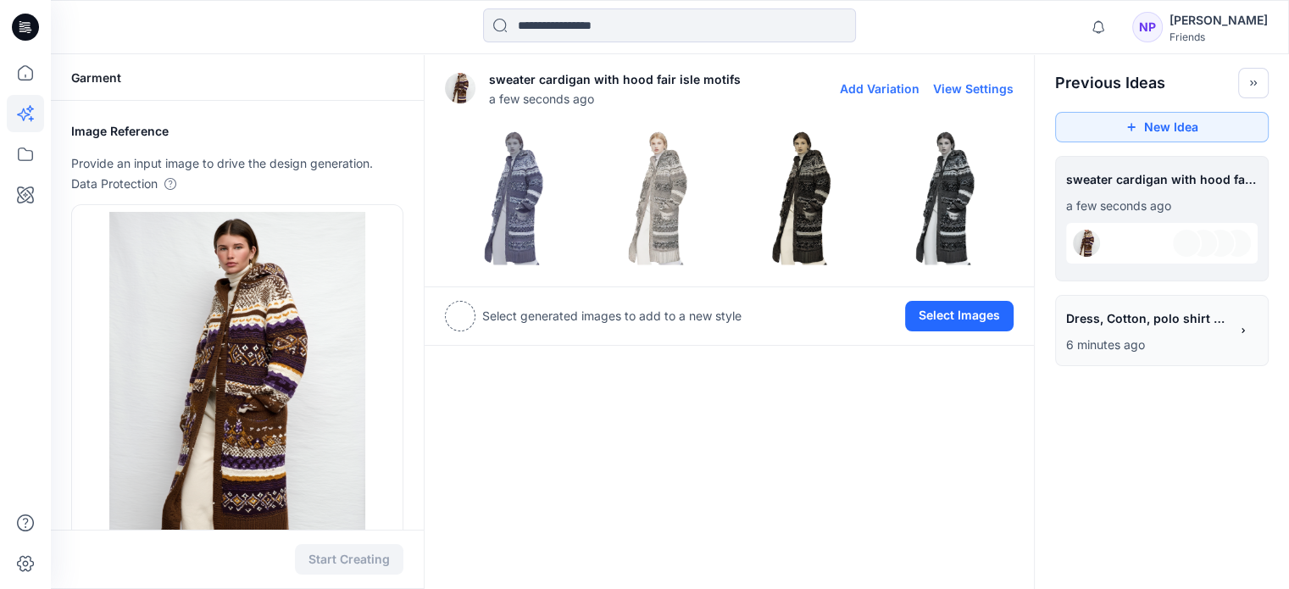
click at [966, 84] on button "View Settings" at bounding box center [973, 88] width 80 height 14
click at [811, 193] on img at bounding box center [802, 198] width 136 height 136
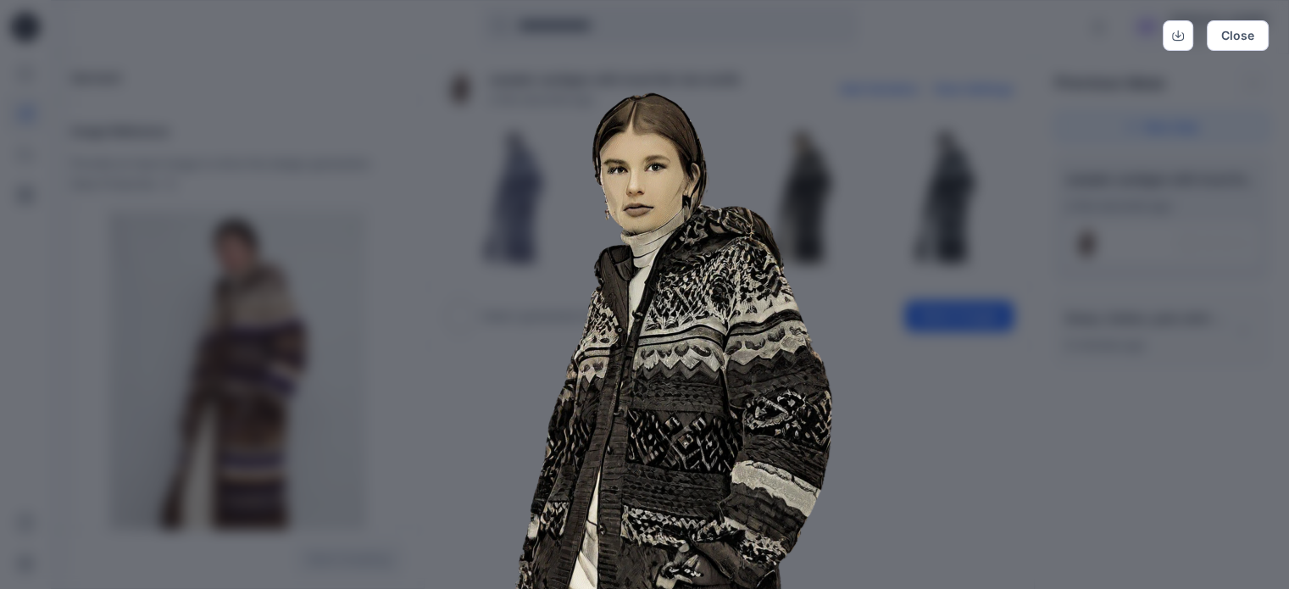
scroll to position [363, 0]
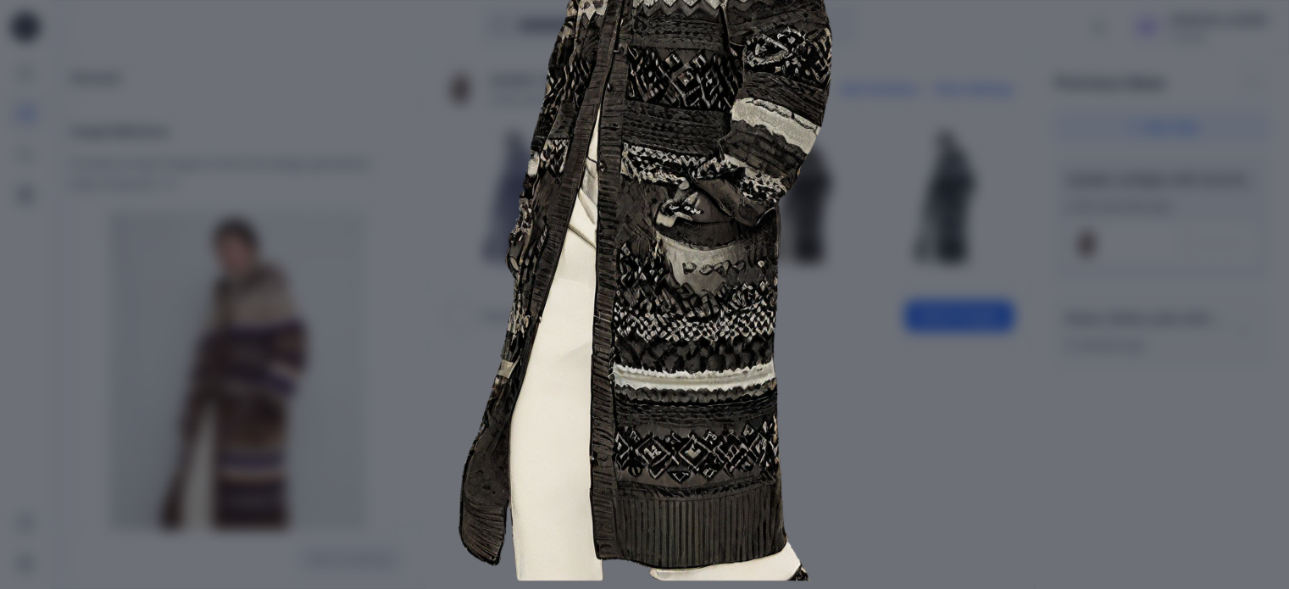
click at [902, 409] on img at bounding box center [645, 149] width 868 height 868
click at [966, 416] on img at bounding box center [645, 149] width 868 height 868
click at [967, 138] on img at bounding box center [645, 149] width 868 height 868
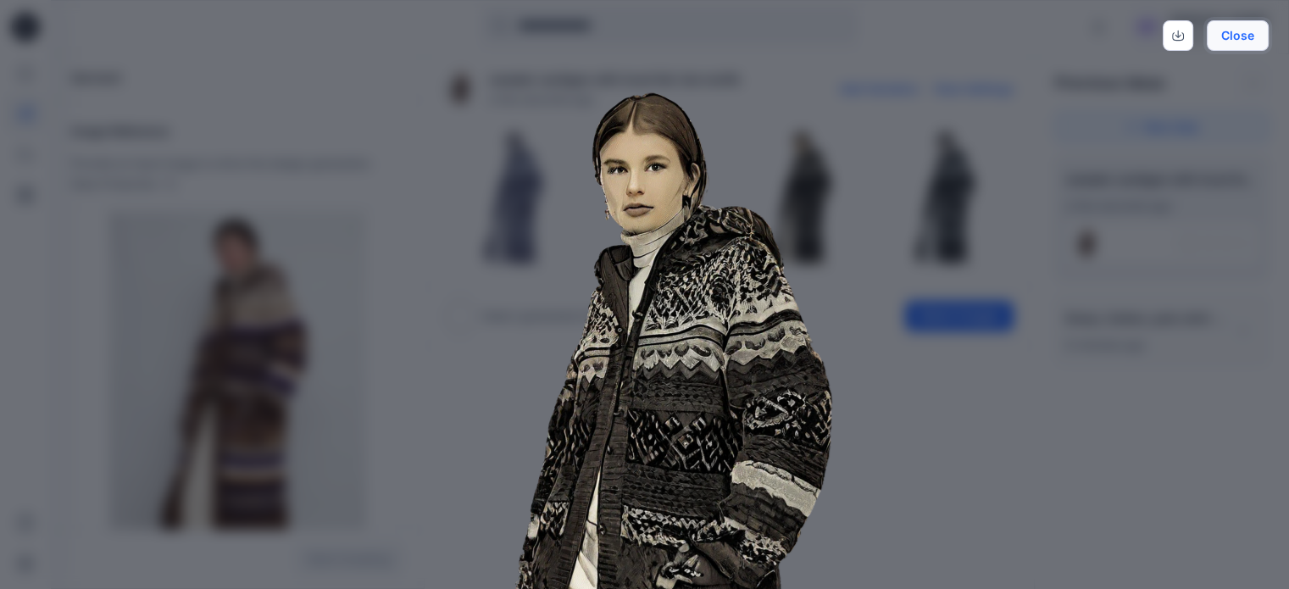
click at [1249, 26] on button "Close" at bounding box center [1238, 35] width 62 height 31
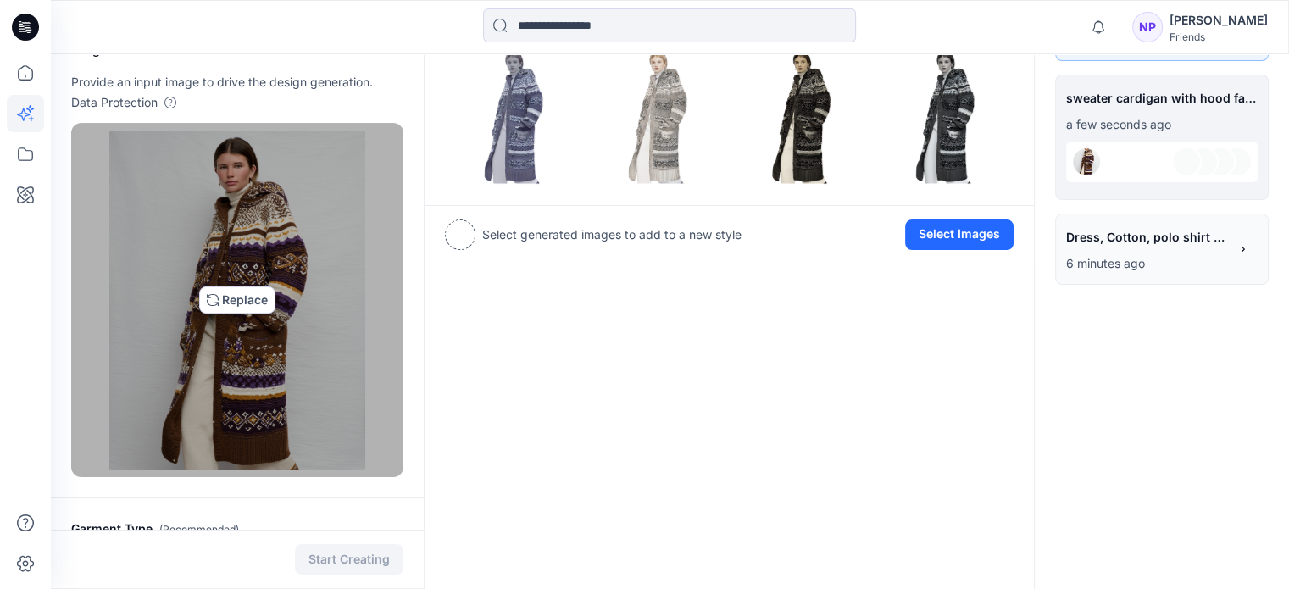
scroll to position [118, 0]
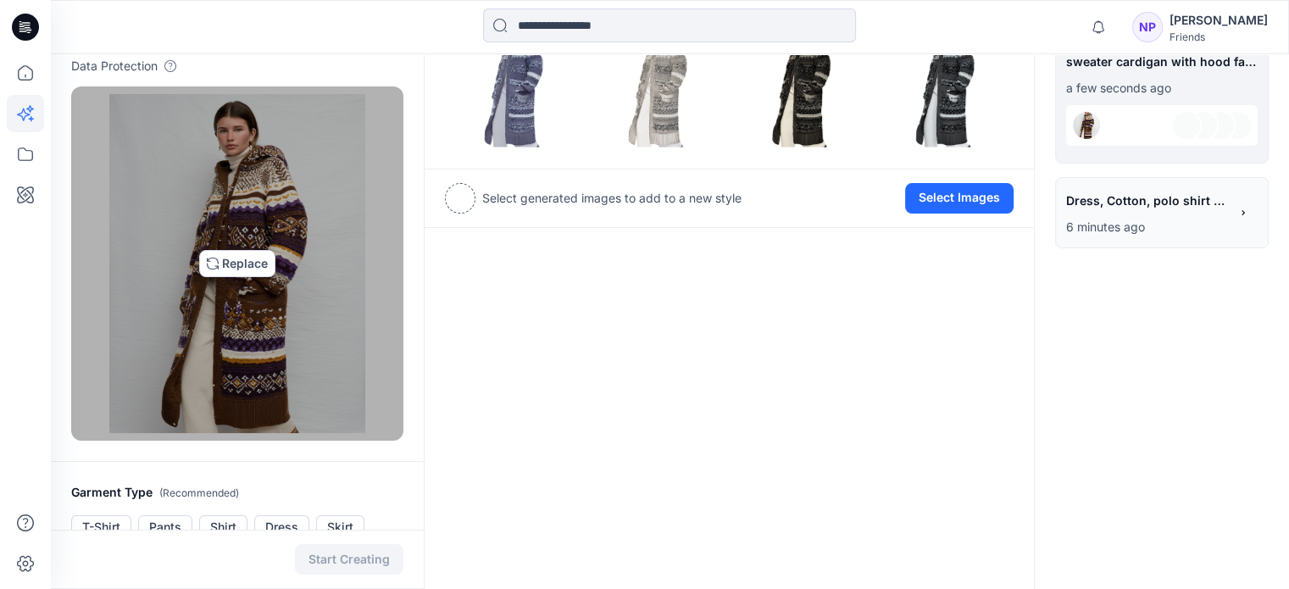
click at [225, 258] on img at bounding box center [236, 263] width 255 height 339
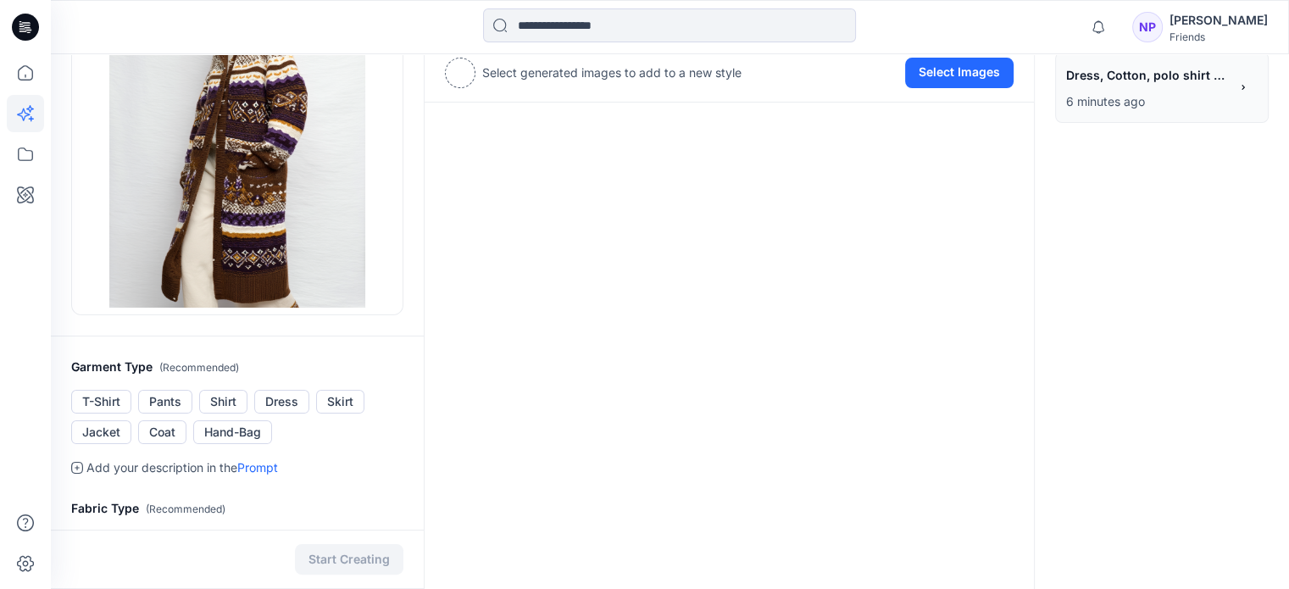
scroll to position [0, 0]
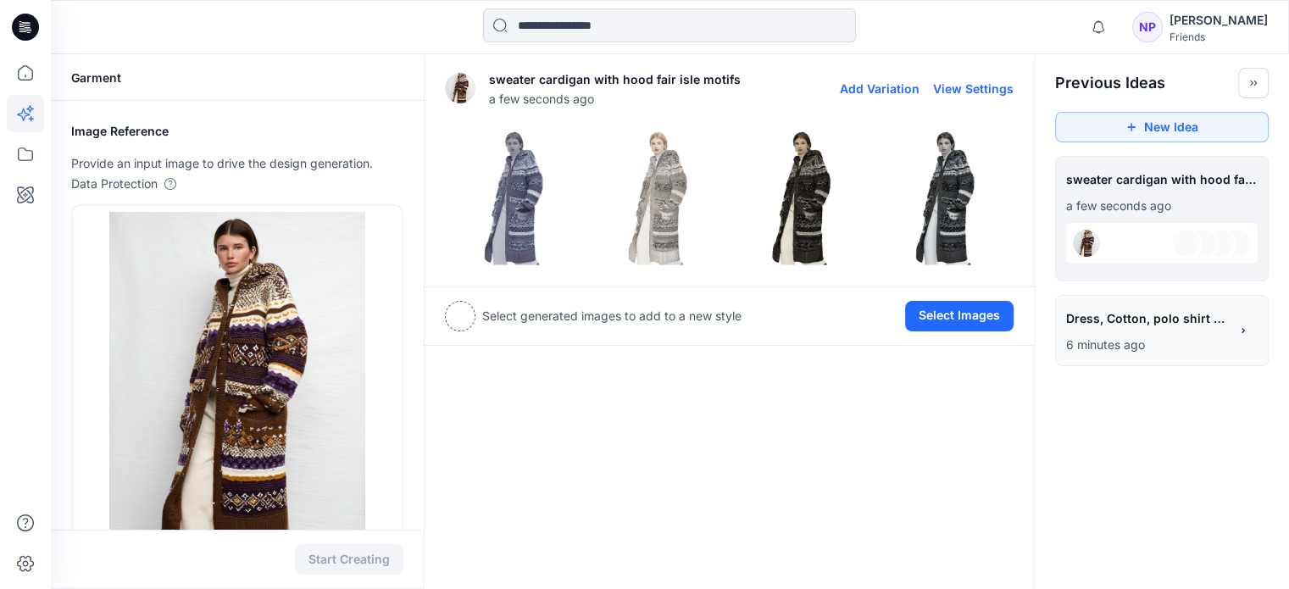
click at [799, 162] on img at bounding box center [802, 198] width 136 height 136
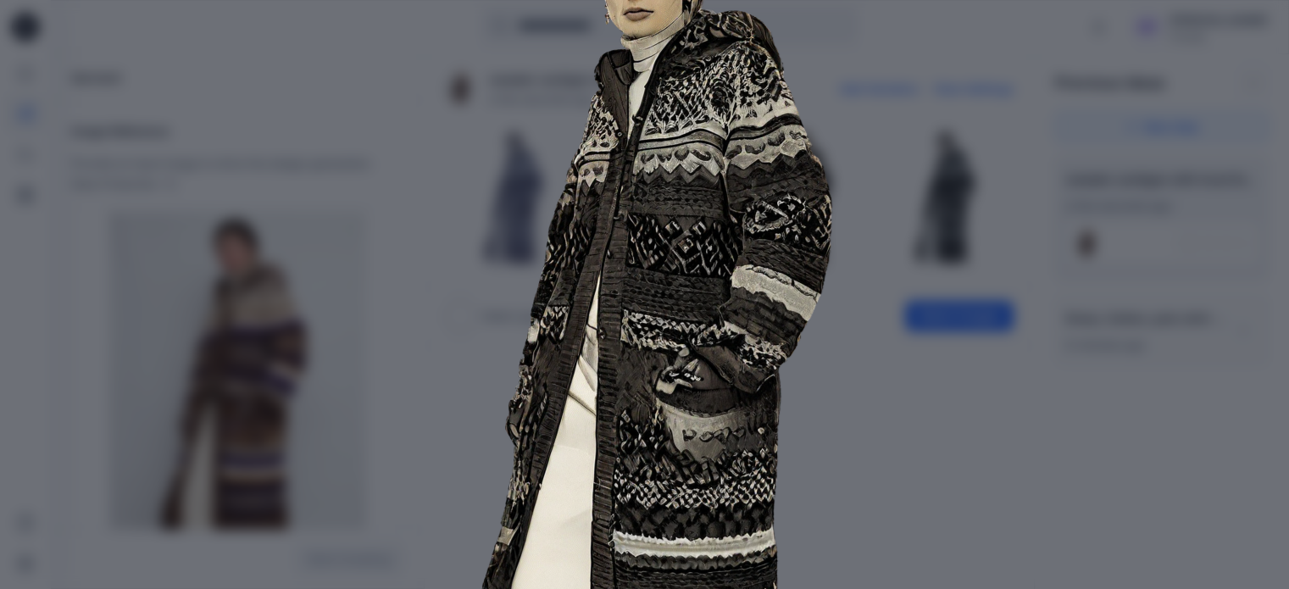
scroll to position [363, 0]
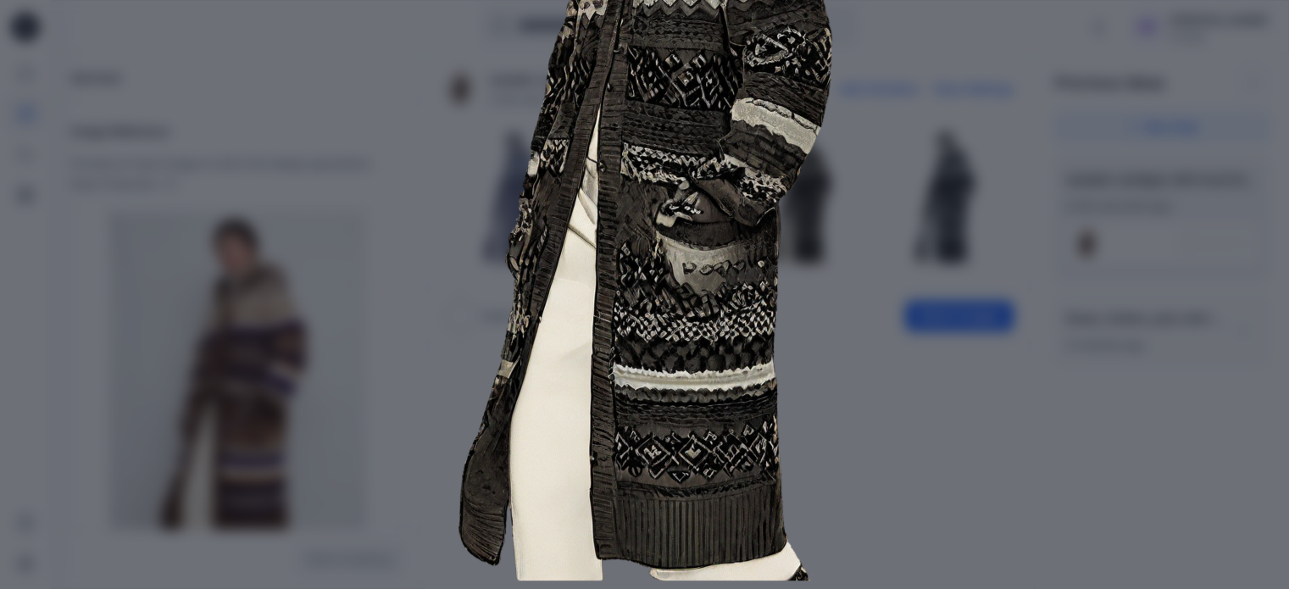
click at [925, 407] on img at bounding box center [645, 149] width 868 height 868
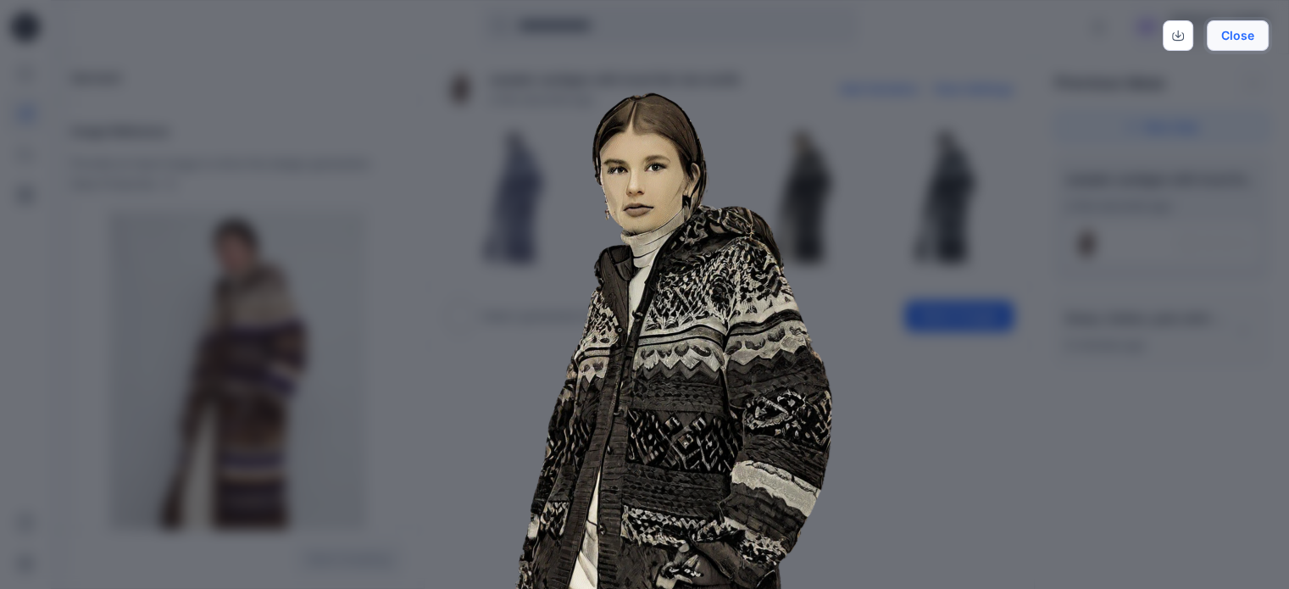
click at [1235, 36] on button "Close" at bounding box center [1238, 35] width 62 height 31
